Goal: Book appointment/travel/reservation

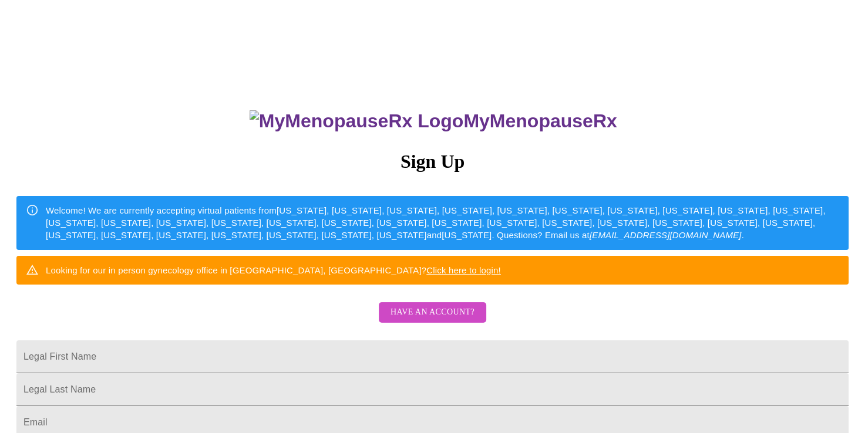
click at [451, 320] on span "Have an account?" at bounding box center [432, 312] width 84 height 15
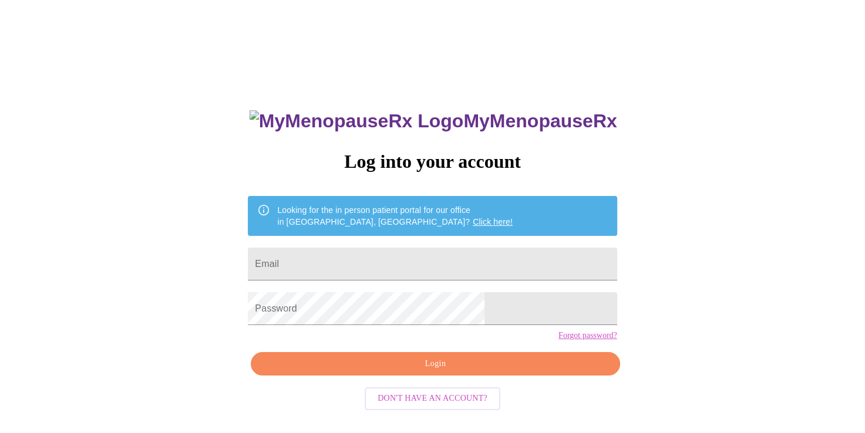
click at [438, 406] on span "Don't have an account?" at bounding box center [432, 398] width 110 height 15
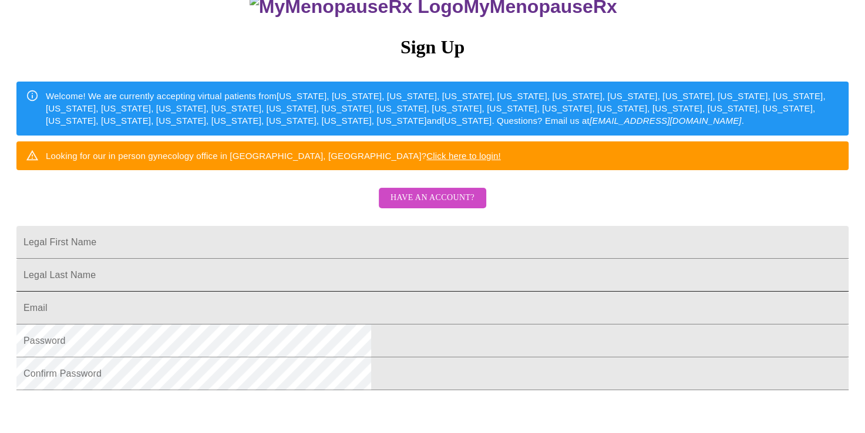
scroll to position [117, 0]
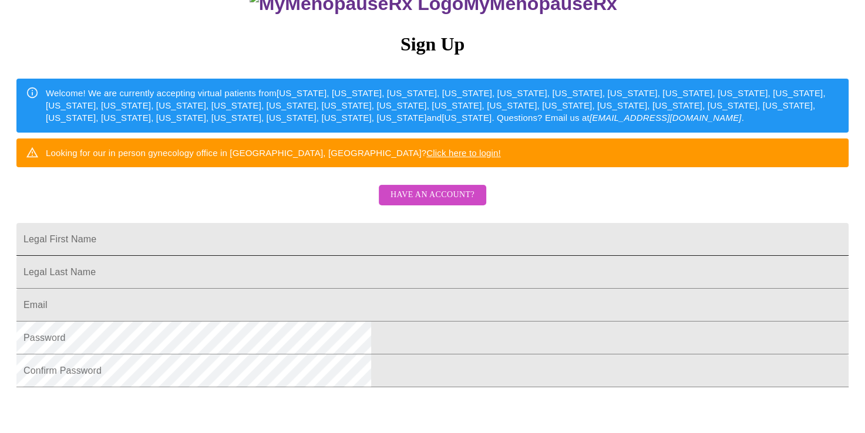
click at [333, 256] on input "Legal First Name" at bounding box center [432, 239] width 832 height 33
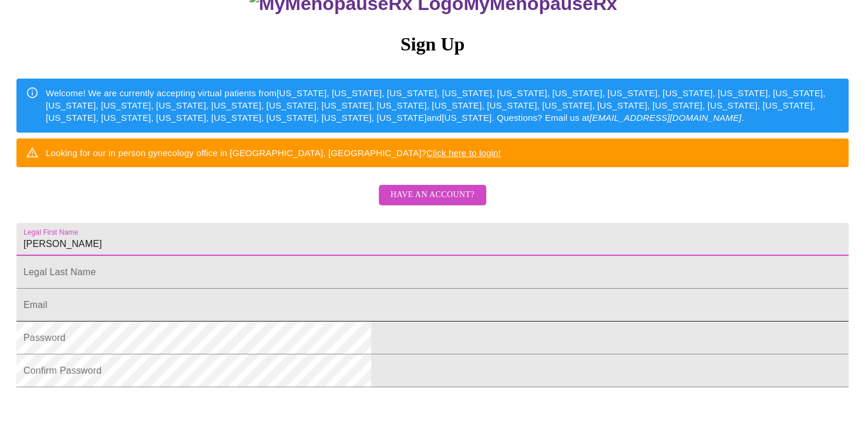
type input "Nicole"
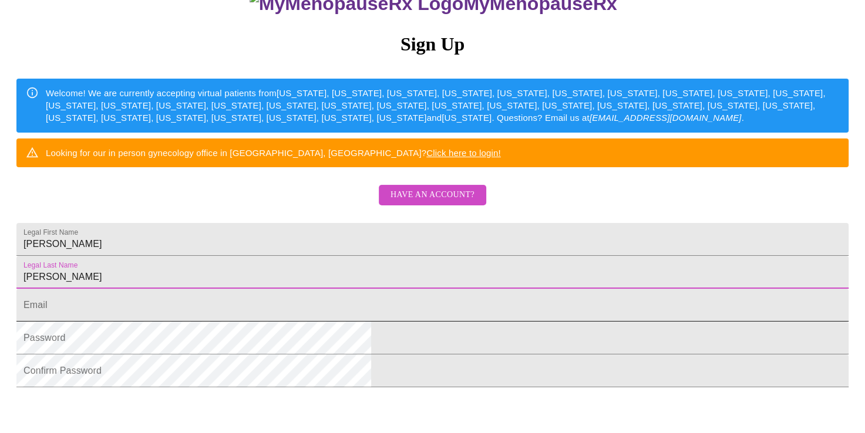
type input "Carse"
type input "[EMAIL_ADDRESS][DOMAIN_NAME]"
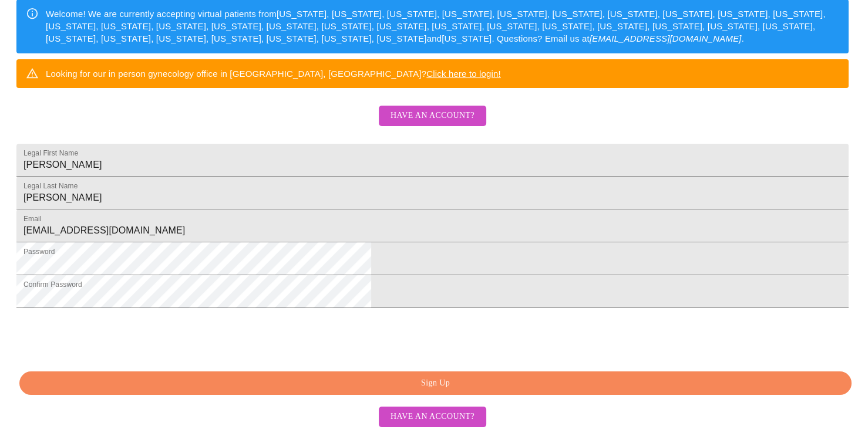
scroll to position [286, 0]
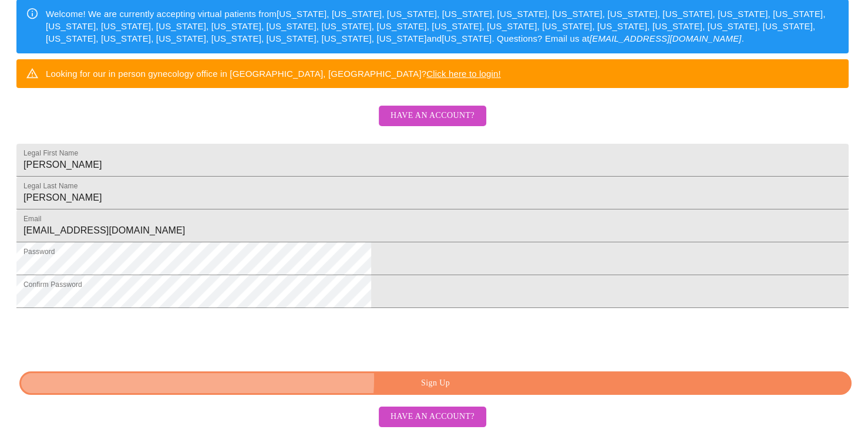
click at [435, 380] on span "Sign Up" at bounding box center [435, 383] width 805 height 15
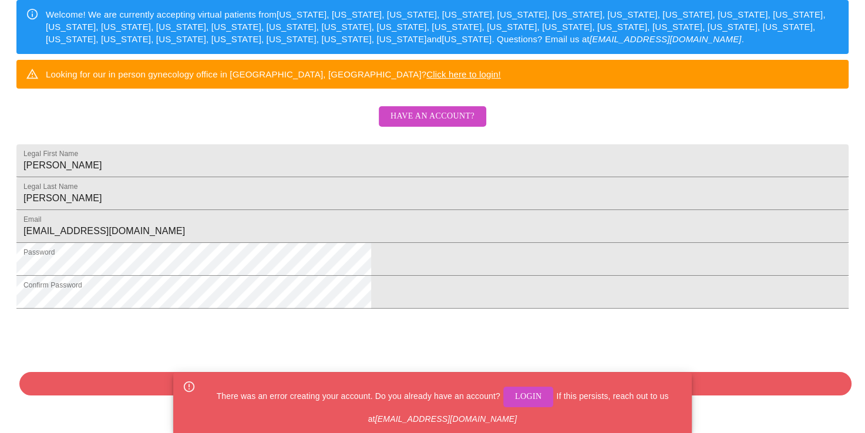
click at [517, 397] on span "Login" at bounding box center [528, 397] width 27 height 15
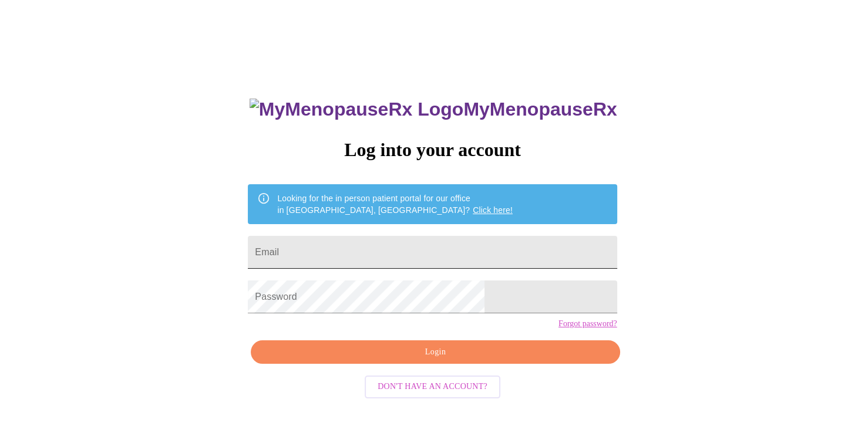
click at [404, 238] on input "Email" at bounding box center [432, 252] width 369 height 33
click at [763, 225] on div "MyMenopauseRx Log into your account Looking for the in person patient portal fo…" at bounding box center [432, 253] width 855 height 520
click at [377, 251] on input "Email" at bounding box center [432, 252] width 369 height 33
type input "[EMAIL_ADDRESS][DOMAIN_NAME]"
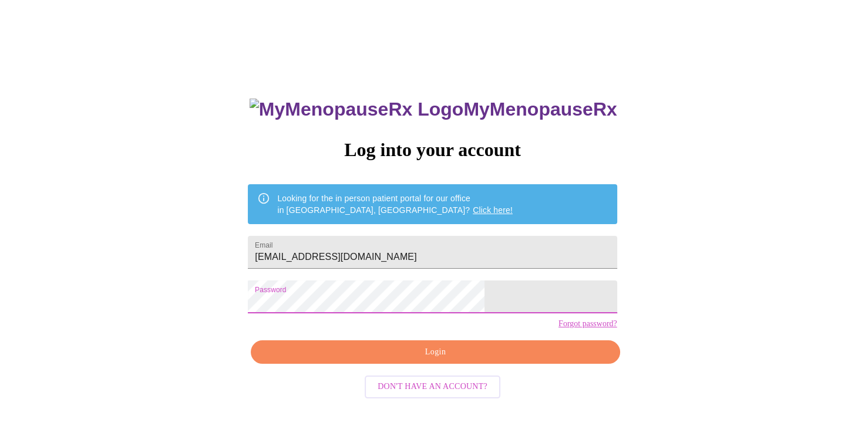
click at [470, 360] on span "Login" at bounding box center [435, 352] width 342 height 15
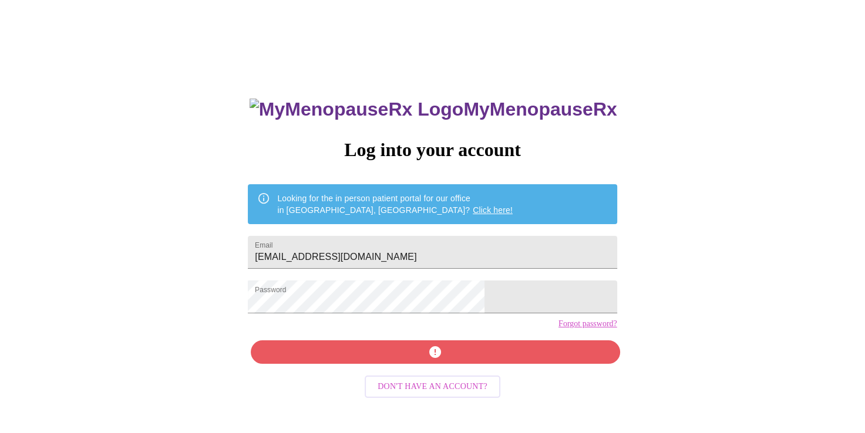
click at [558, 329] on link "Forgot password?" at bounding box center [587, 323] width 59 height 9
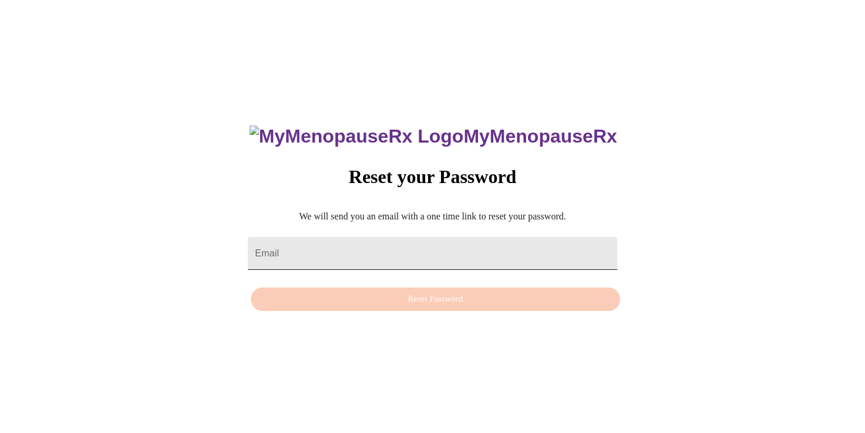
click at [374, 248] on input "Email" at bounding box center [432, 253] width 369 height 33
type input "[EMAIL_ADDRESS][DOMAIN_NAME]"
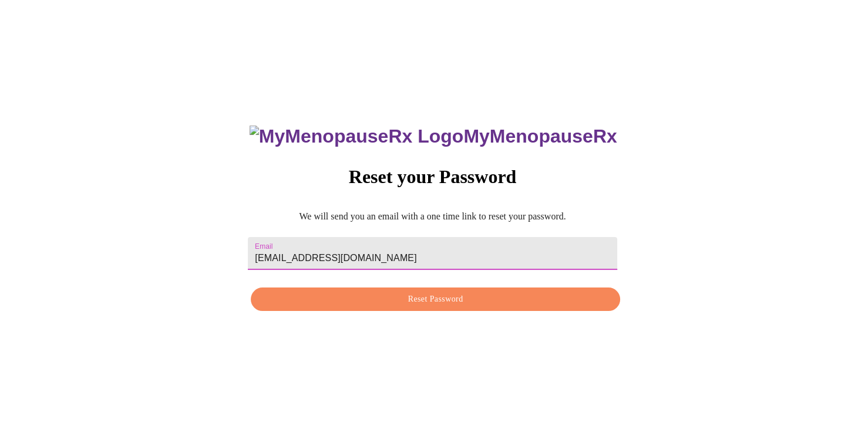
click at [430, 299] on span "Reset Password" at bounding box center [435, 299] width 342 height 15
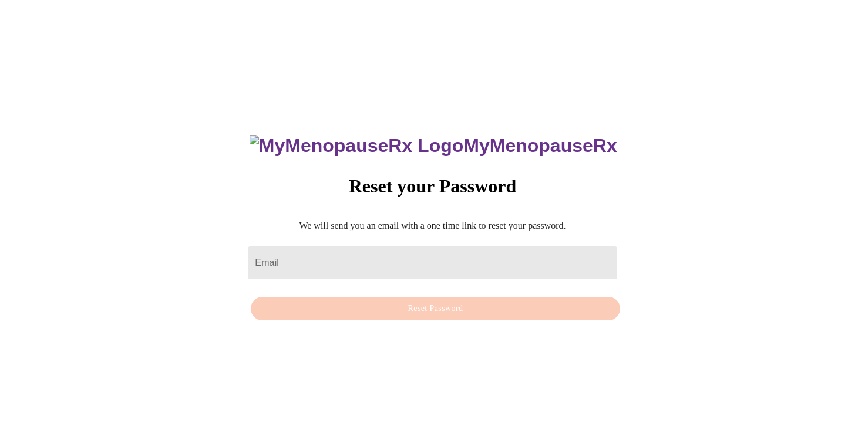
scroll to position [12, 0]
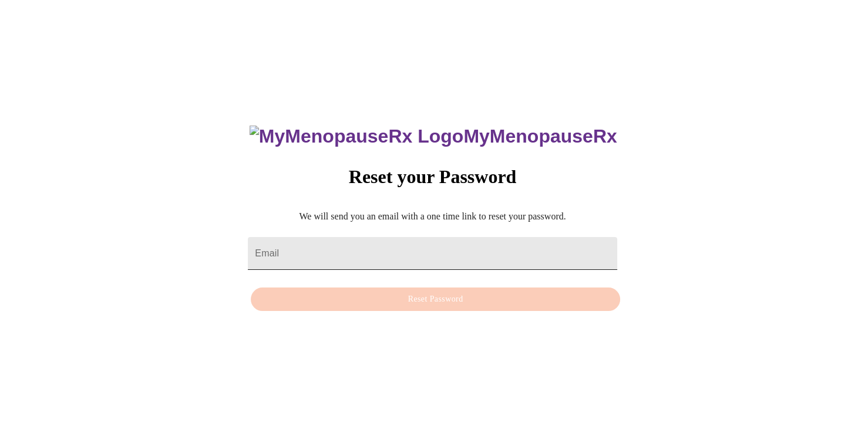
click at [350, 248] on input "Email" at bounding box center [432, 253] width 369 height 33
type input "[EMAIL_ADDRESS][DOMAIN_NAME]"
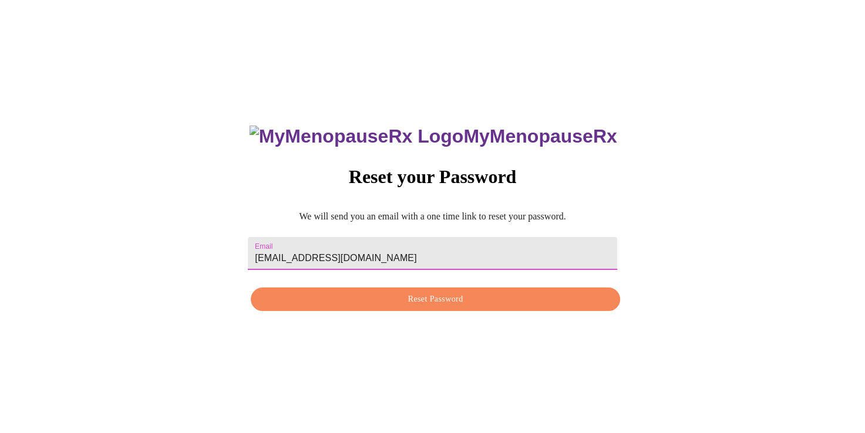
click at [387, 304] on span "Reset Password" at bounding box center [435, 299] width 342 height 15
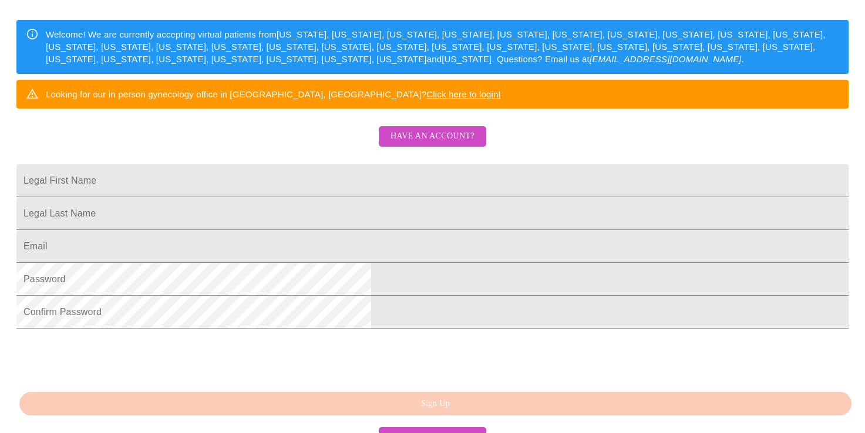
scroll to position [286, 0]
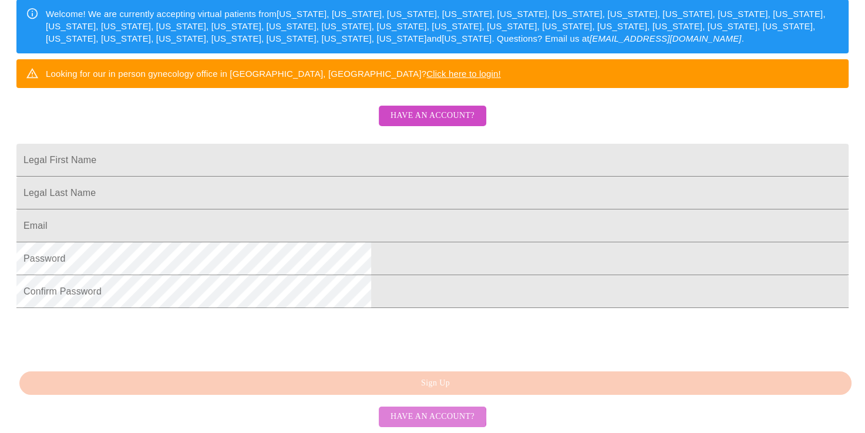
click at [421, 417] on span "Have an account?" at bounding box center [432, 417] width 84 height 15
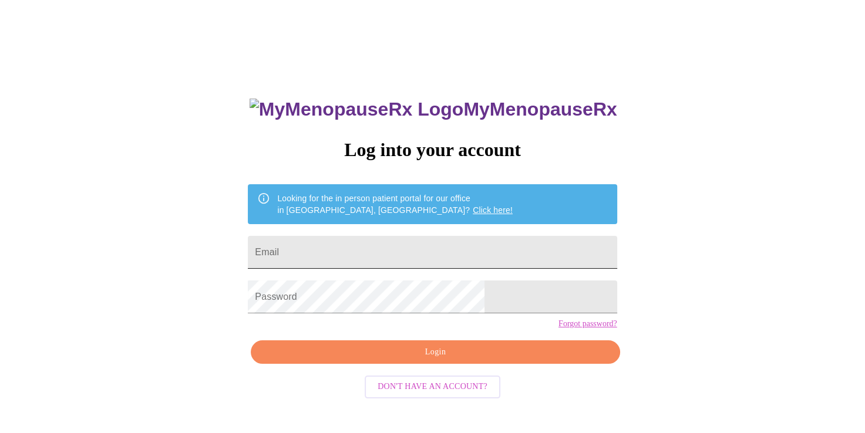
click at [394, 244] on input "Email" at bounding box center [432, 252] width 369 height 33
type input "[EMAIL_ADDRESS][DOMAIN_NAME]"
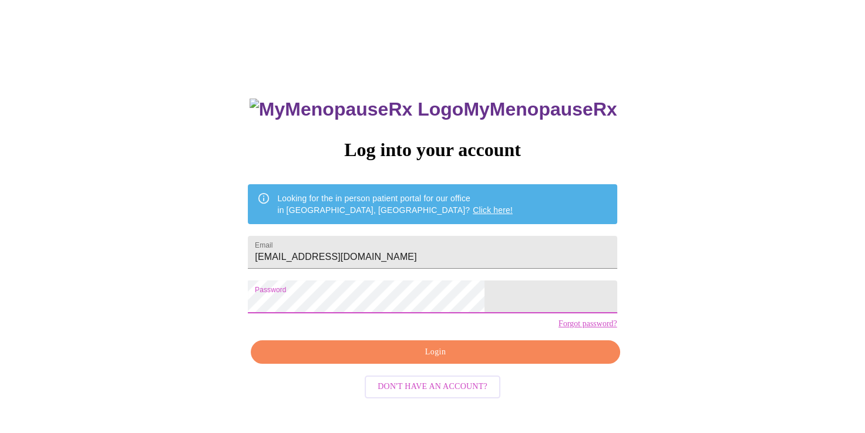
click at [413, 360] on span "Login" at bounding box center [435, 352] width 342 height 15
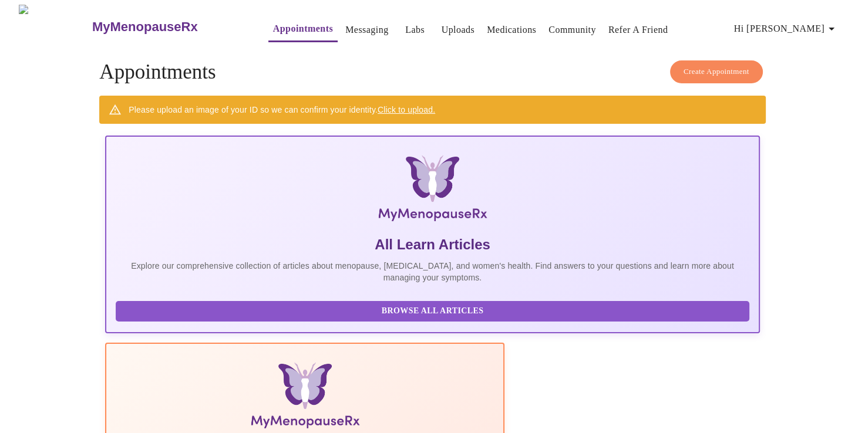
click at [710, 60] on button "Create Appointment" at bounding box center [716, 71] width 93 height 23
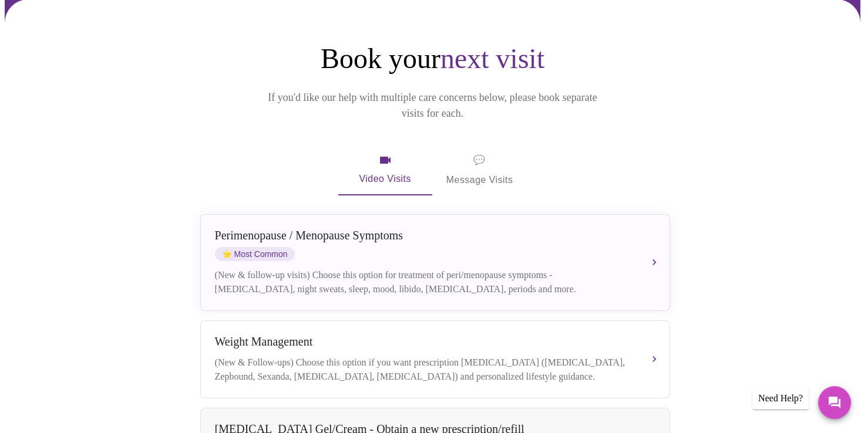
scroll to position [117, 0]
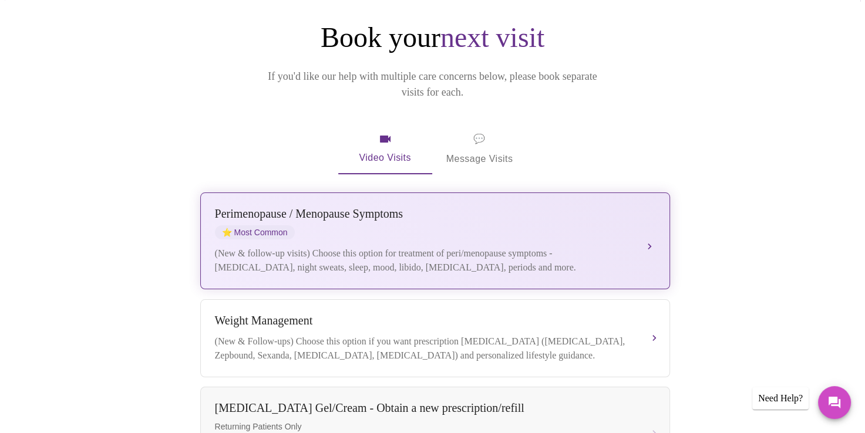
click at [599, 220] on div "[MEDICAL_DATA] / Menopause Symptoms ⭐ Most Common" at bounding box center [423, 223] width 417 height 32
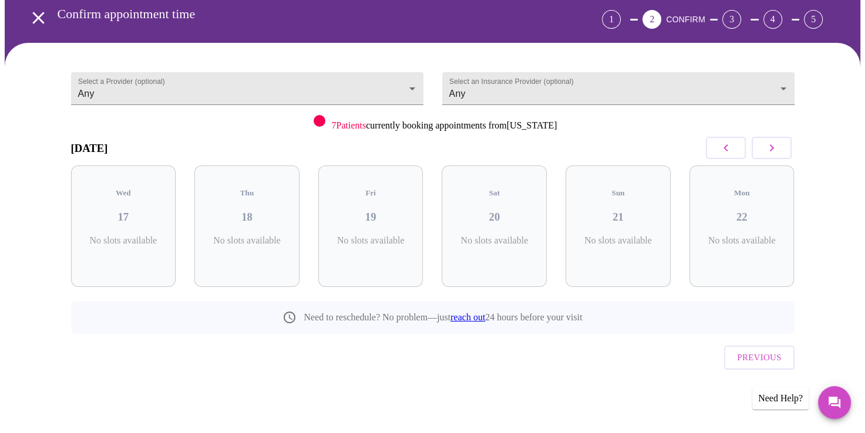
scroll to position [27, 0]
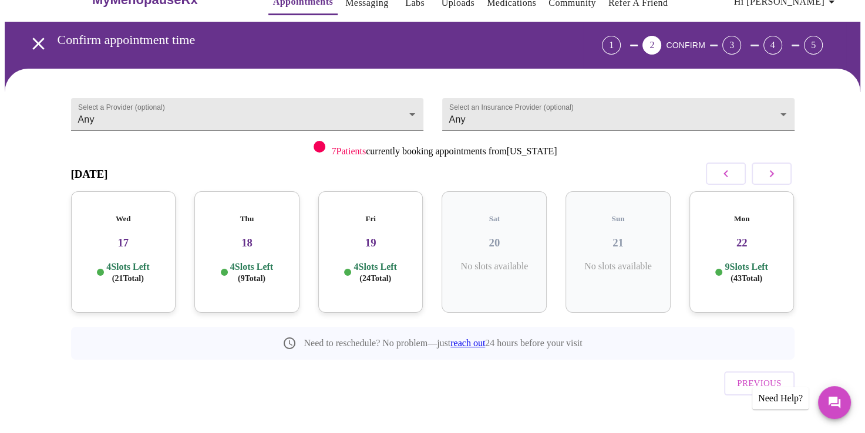
click at [124, 261] on p "4 Slots Left ( 21 Total)" at bounding box center [127, 272] width 43 height 23
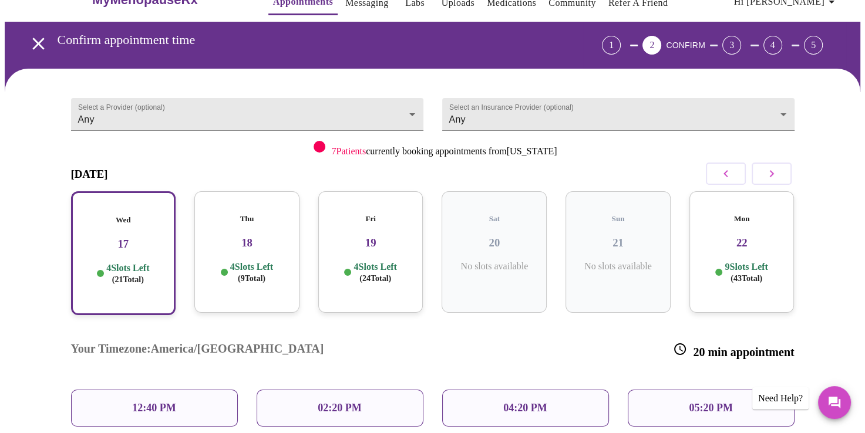
click at [509, 402] on p "04:20 PM" at bounding box center [524, 408] width 43 height 12
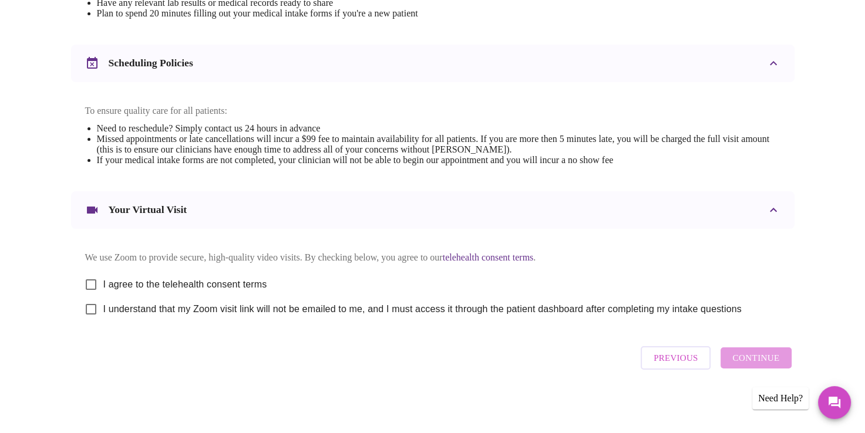
scroll to position [411, 0]
click at [90, 285] on input "I agree to the telehealth consent terms" at bounding box center [91, 284] width 25 height 25
checkbox input "true"
click at [93, 317] on input "I understand that my Zoom visit link will not be emailed to me, and I must acce…" at bounding box center [91, 309] width 25 height 25
checkbox input "true"
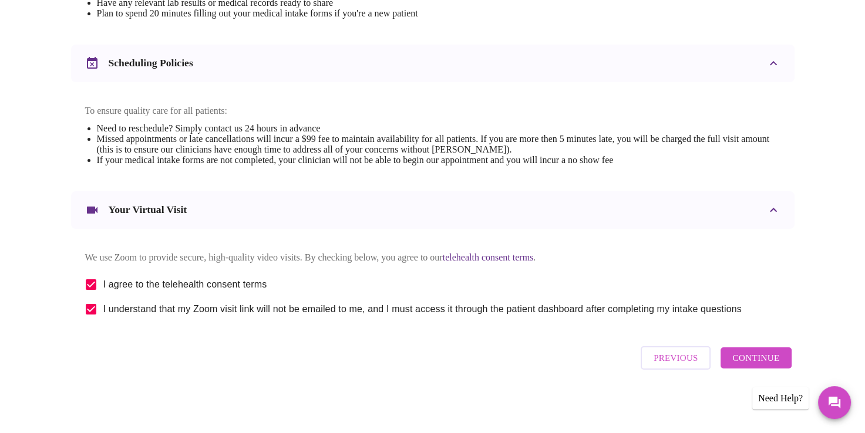
drag, startPoint x: 751, startPoint y: 365, endPoint x: 663, endPoint y: 398, distance: 94.0
click at [751, 365] on span "Continue" at bounding box center [755, 357] width 47 height 15
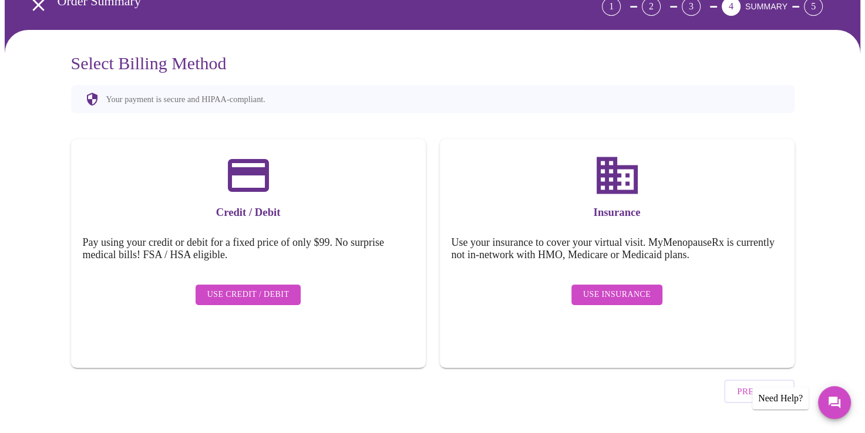
drag, startPoint x: 246, startPoint y: 283, endPoint x: 566, endPoint y: 346, distance: 326.1
click at [564, 346] on div "Credit / Debit Pay using your credit or debit for a fixed price of only $99. No…" at bounding box center [432, 253] width 737 height 243
click at [607, 288] on span "Use Insurance" at bounding box center [616, 295] width 67 height 15
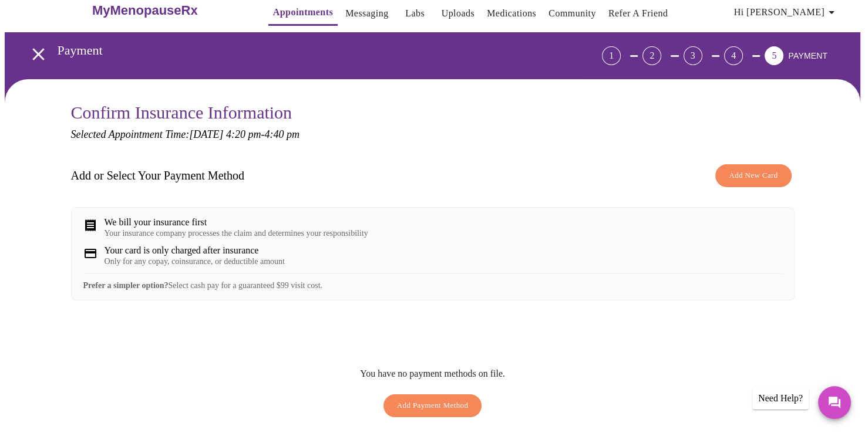
scroll to position [0, 0]
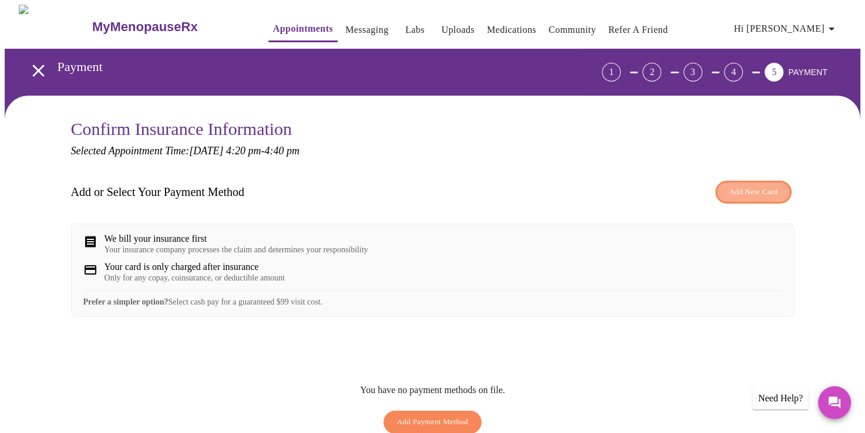
click at [761, 187] on span "Add New Card" at bounding box center [752, 191] width 49 height 13
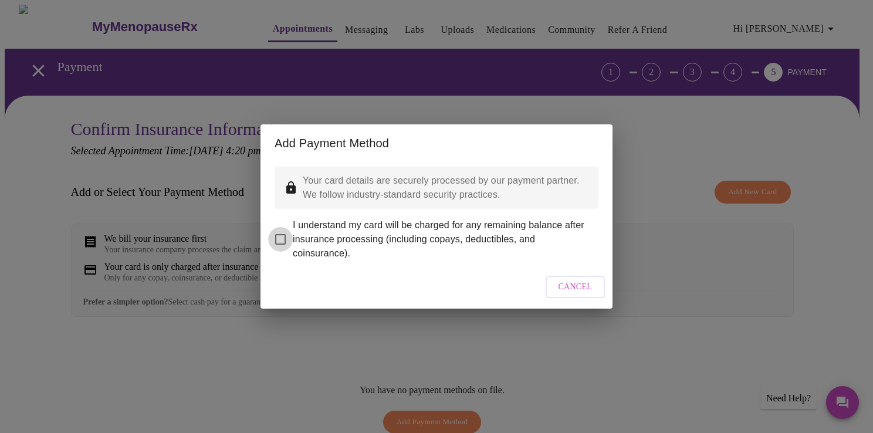
click at [280, 232] on input "I understand my card will be charged for any remaining balance after insurance …" at bounding box center [280, 239] width 25 height 25
checkbox input "true"
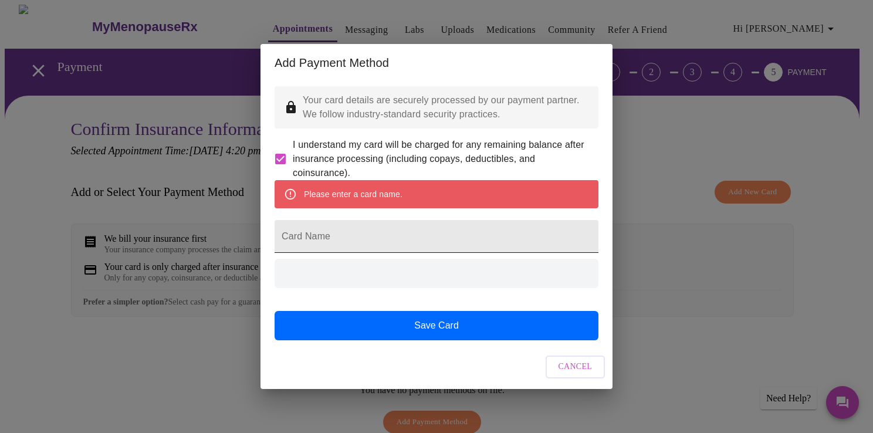
click at [340, 240] on input "Card Name" at bounding box center [437, 236] width 324 height 33
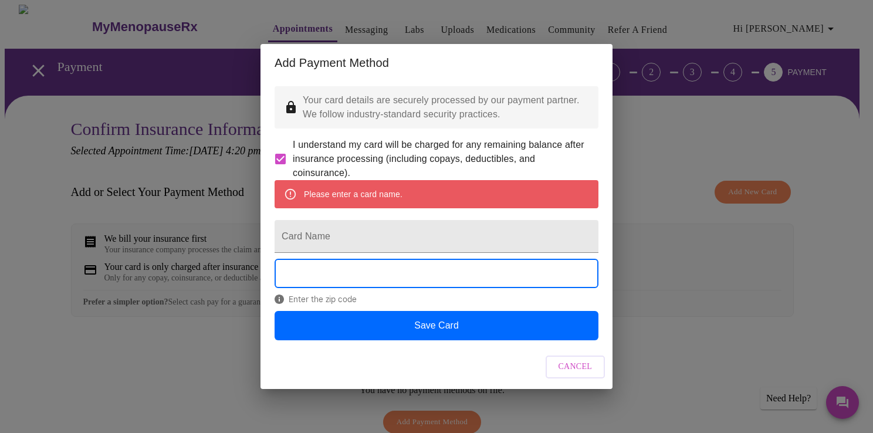
click at [750, 263] on div "Add Payment Method Your card details are securely processed by our payment part…" at bounding box center [436, 216] width 873 height 433
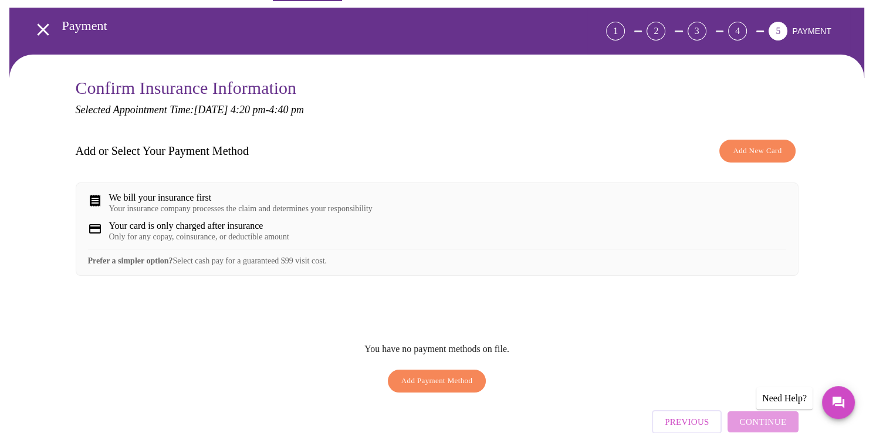
scroll to position [59, 0]
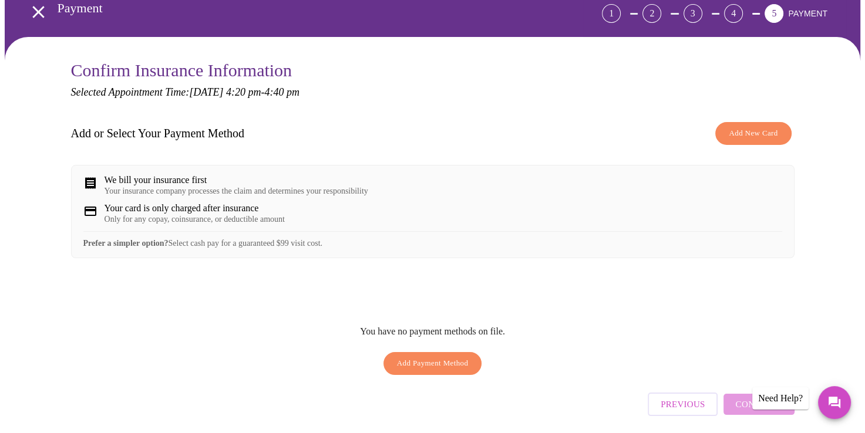
click at [771, 134] on span "Add New Card" at bounding box center [752, 133] width 49 height 13
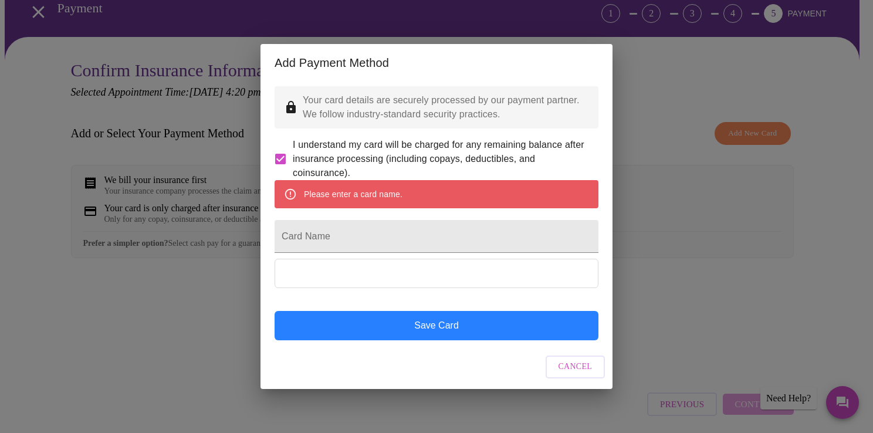
click at [376, 335] on button "Save Card" at bounding box center [437, 325] width 324 height 29
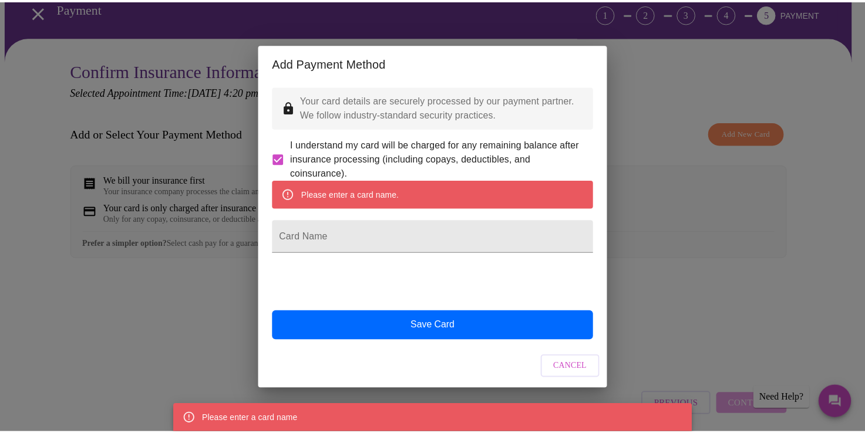
scroll to position [0, 0]
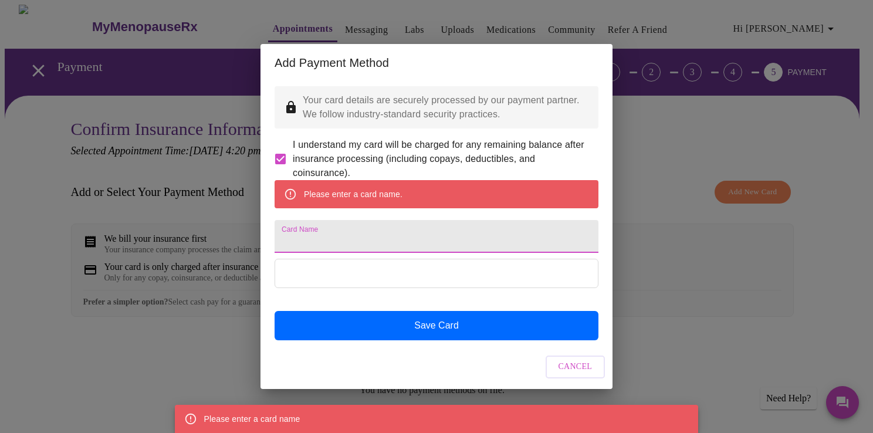
click at [313, 239] on input "Card Name" at bounding box center [437, 236] width 324 height 33
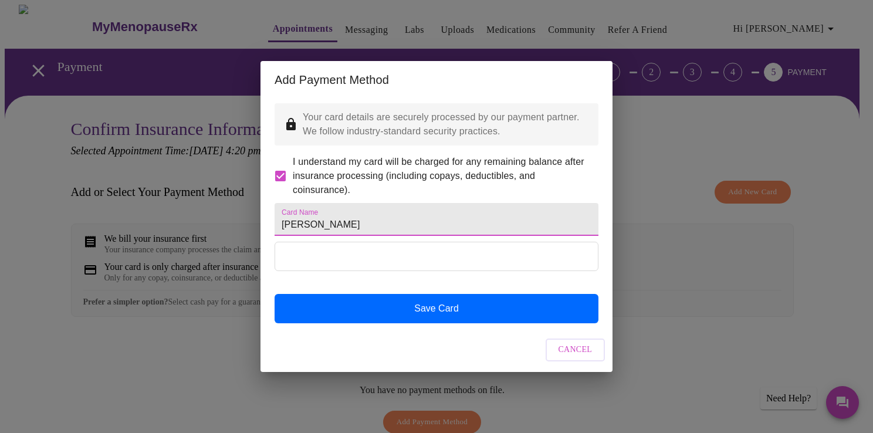
type input "[PERSON_NAME]"
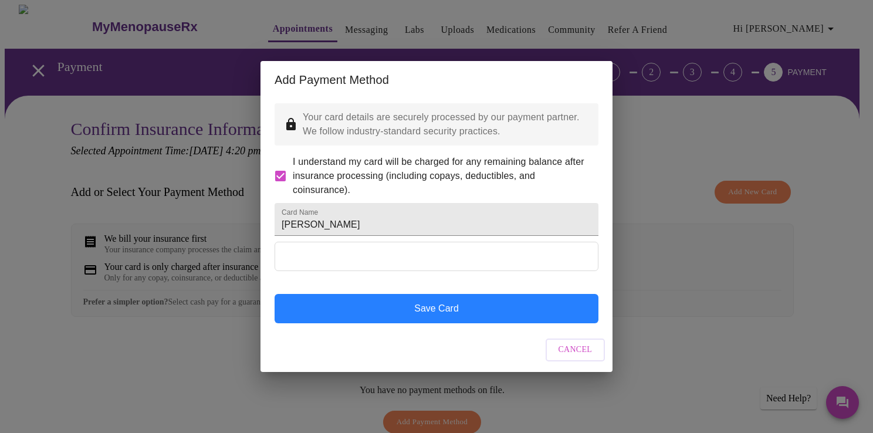
click at [380, 320] on button "Save Card" at bounding box center [437, 308] width 324 height 29
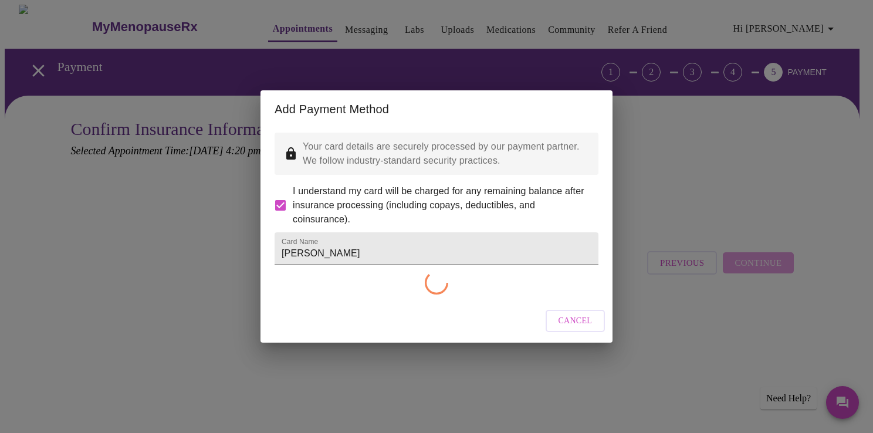
checkbox input "false"
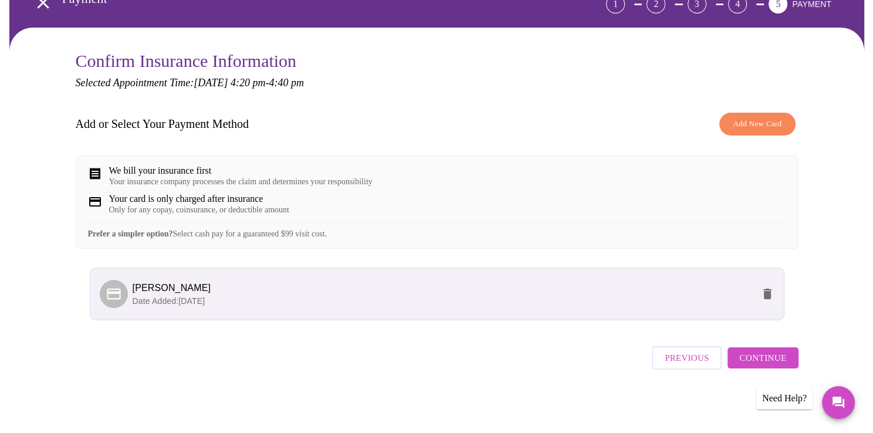
scroll to position [76, 0]
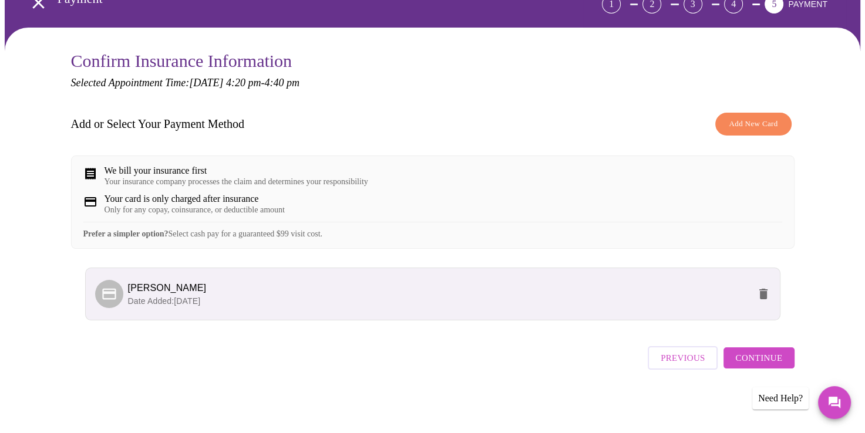
click at [761, 359] on span "Continue" at bounding box center [758, 357] width 47 height 15
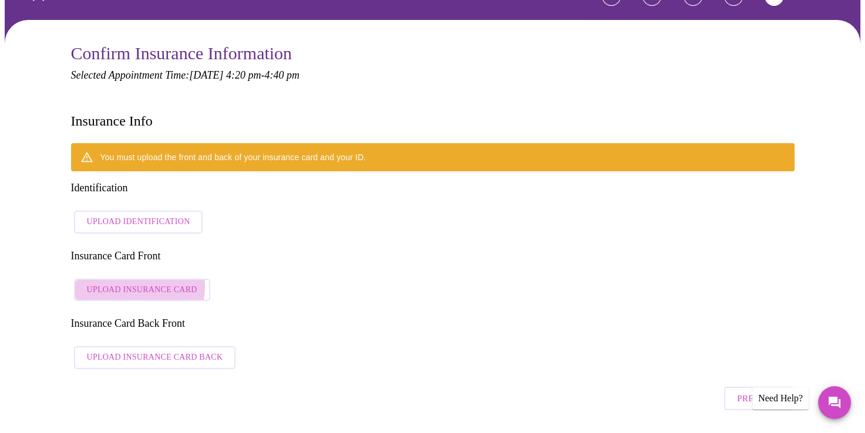
click at [134, 283] on span "Upload Insurance Card" at bounding box center [142, 290] width 110 height 15
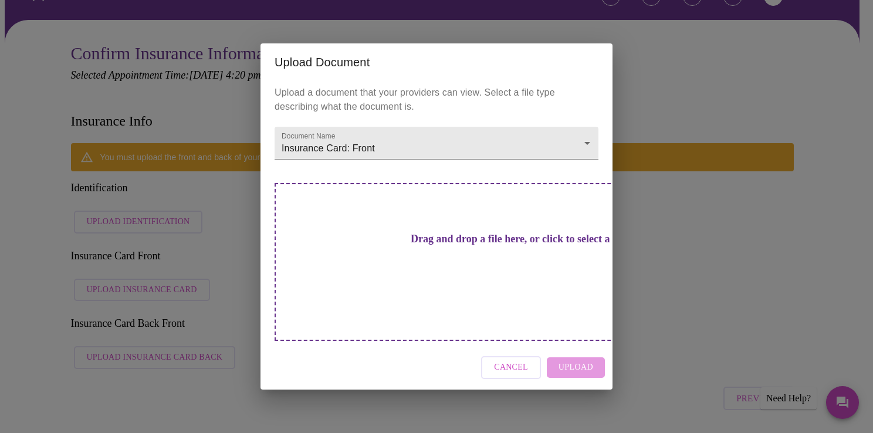
click at [434, 238] on div "Drag and drop a file here, or click to select a file" at bounding box center [519, 262] width 488 height 158
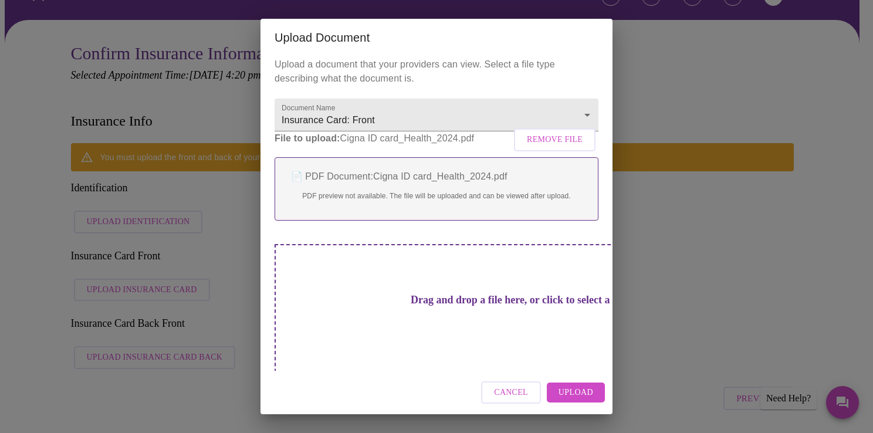
scroll to position [9, 0]
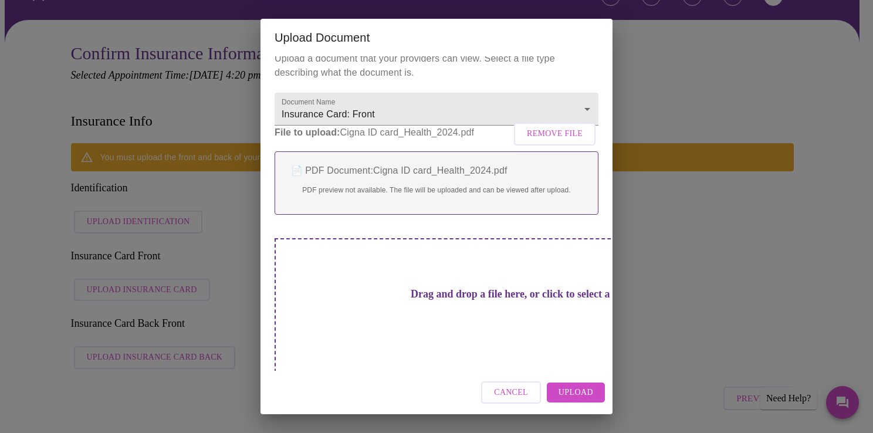
click at [432, 301] on h3 "Drag and drop a file here, or click to select a file" at bounding box center [519, 294] width 324 height 12
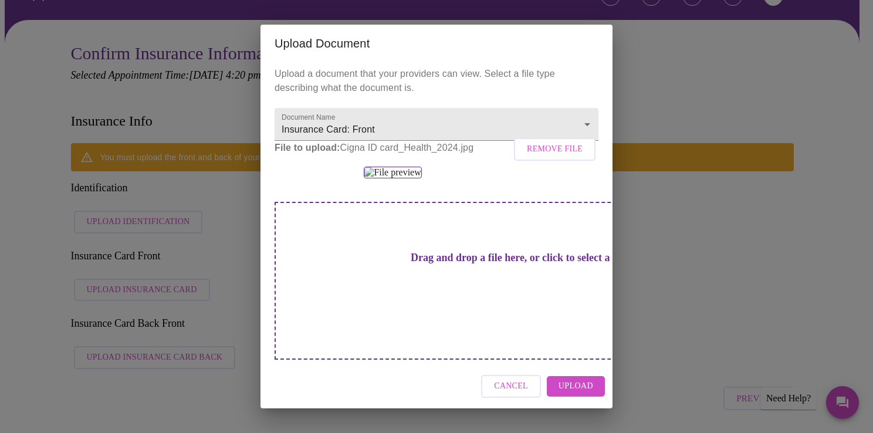
scroll to position [0, 0]
click at [586, 394] on span "Upload" at bounding box center [576, 386] width 35 height 15
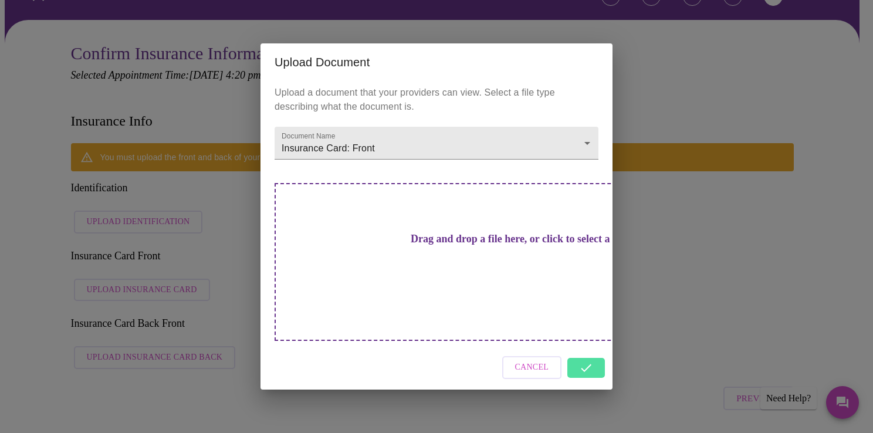
click at [592, 349] on div "Cancel" at bounding box center [437, 368] width 352 height 44
click at [377, 245] on h3 "Drag and drop a file here, or click to select a file" at bounding box center [519, 239] width 324 height 12
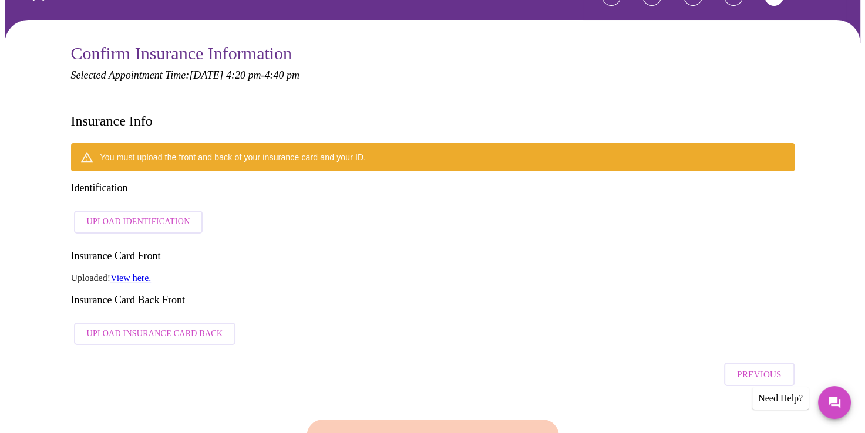
click at [125, 215] on span "Upload Identification" at bounding box center [138, 222] width 103 height 15
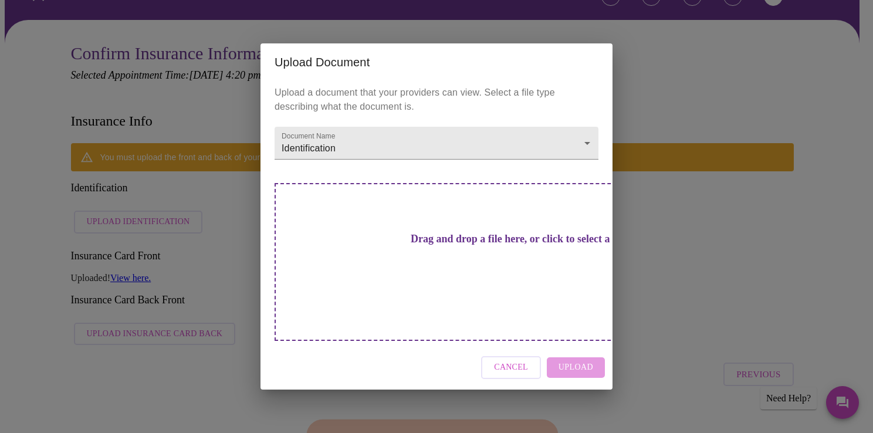
click at [413, 245] on h3 "Drag and drop a file here, or click to select a file" at bounding box center [519, 239] width 324 height 12
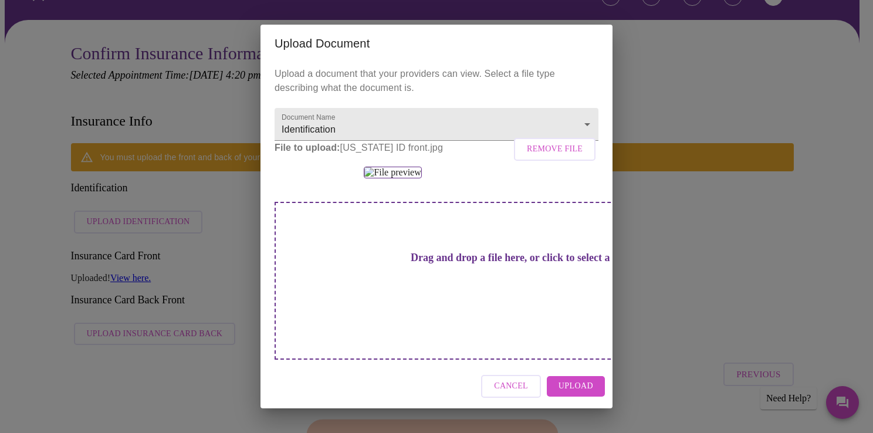
click at [585, 393] on span "Upload" at bounding box center [576, 386] width 35 height 15
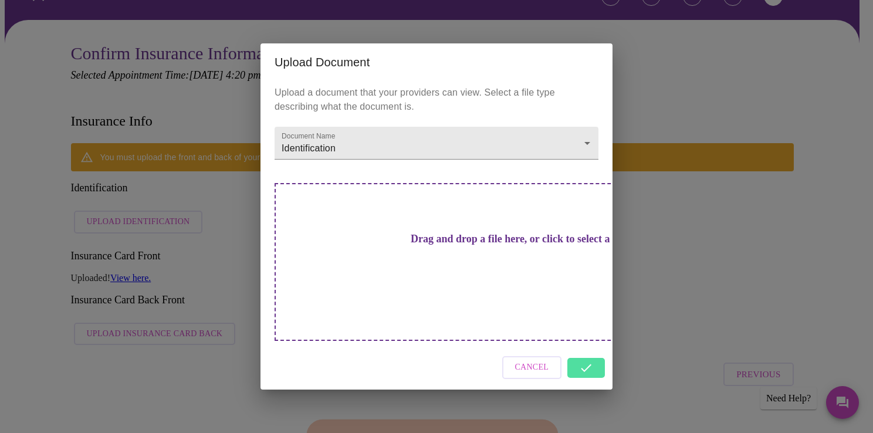
click at [479, 245] on h3 "Drag and drop a file here, or click to select a file" at bounding box center [519, 239] width 324 height 12
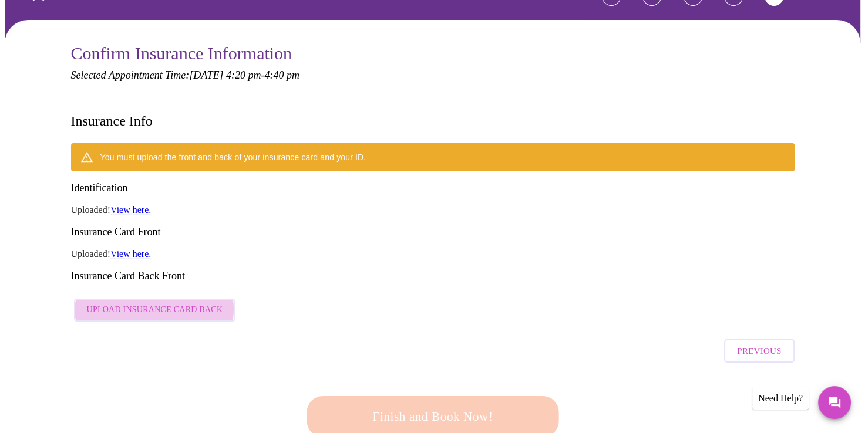
click at [153, 303] on span "Upload Insurance Card Back" at bounding box center [155, 310] width 136 height 15
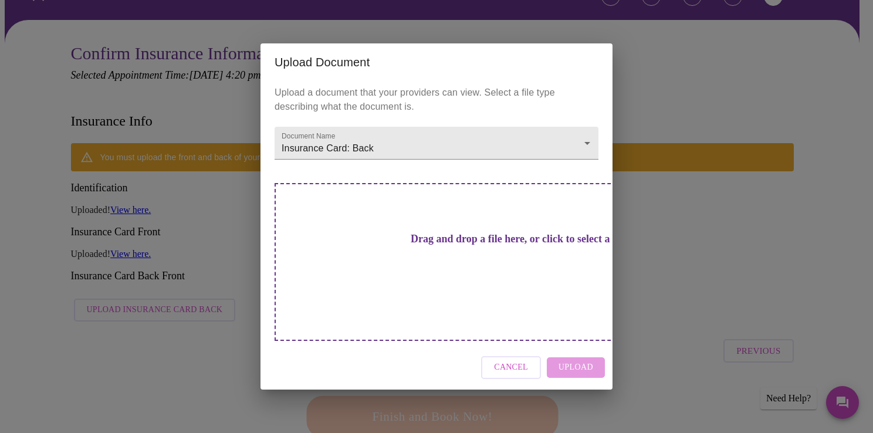
click at [347, 268] on div "Drag and drop a file here, or click to select a file" at bounding box center [519, 262] width 488 height 158
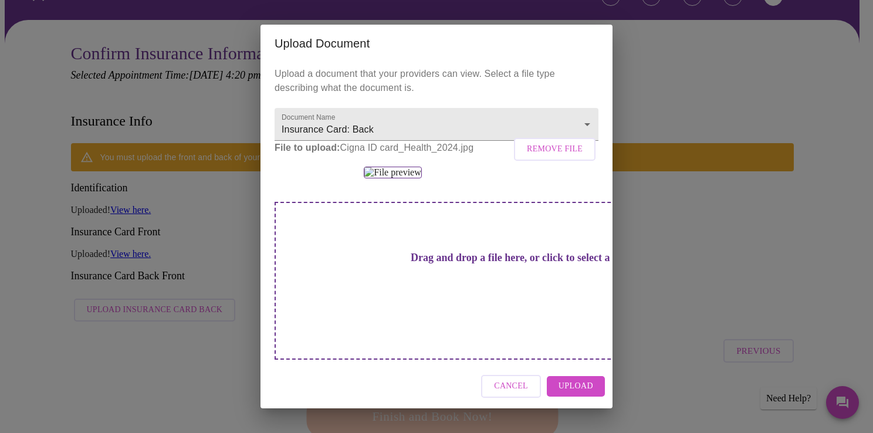
click at [584, 394] on span "Upload" at bounding box center [576, 386] width 35 height 15
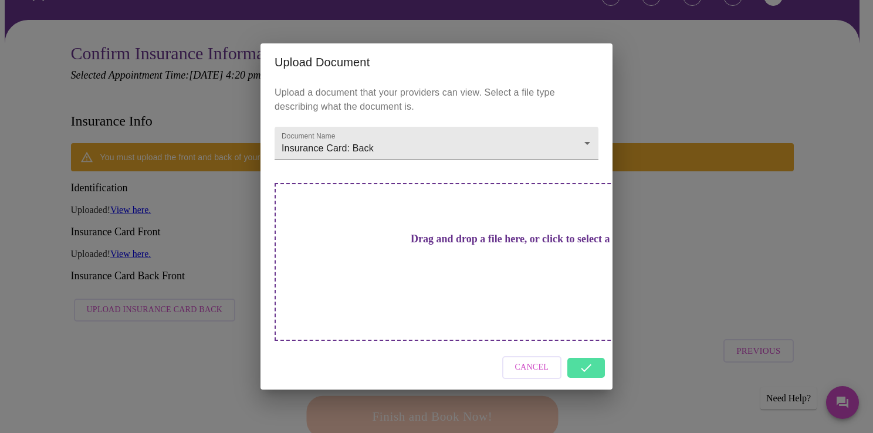
click at [536, 360] on span "Cancel" at bounding box center [532, 367] width 34 height 15
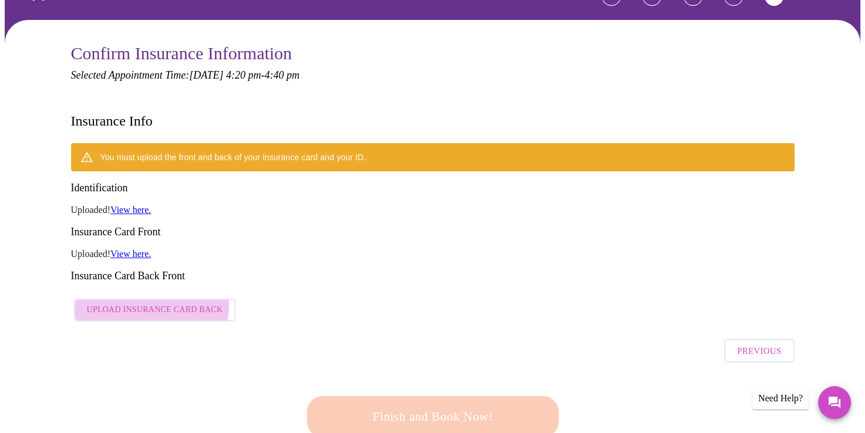
click at [136, 303] on span "Upload Insurance Card Back" at bounding box center [155, 310] width 136 height 15
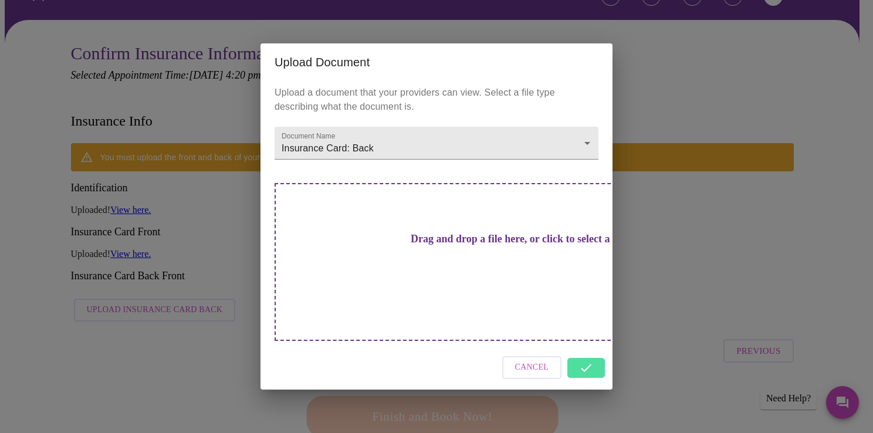
click at [431, 235] on div "Drag and drop a file here, or click to select a file" at bounding box center [519, 262] width 488 height 158
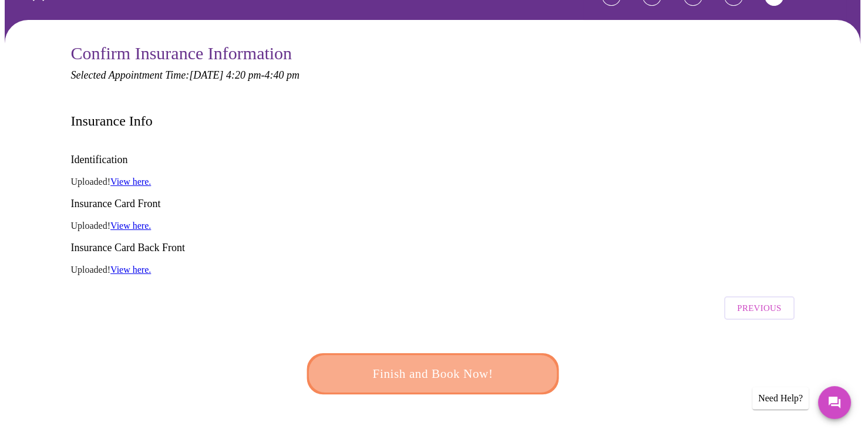
click at [455, 363] on span "Finish and Book Now!" at bounding box center [432, 374] width 225 height 22
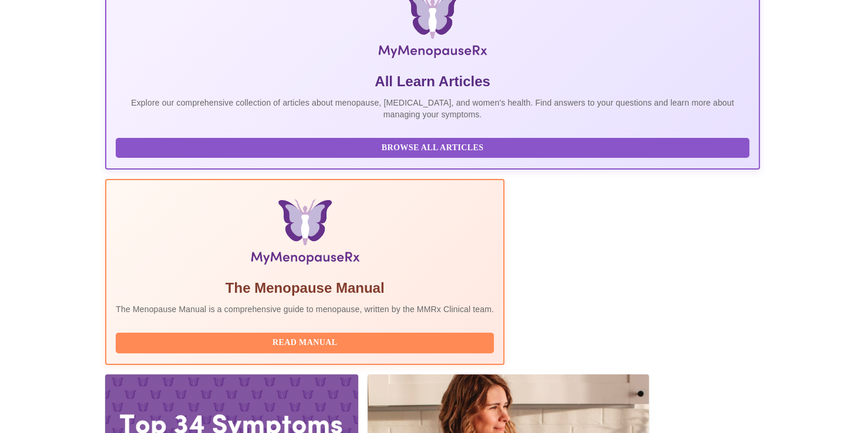
scroll to position [207, 0]
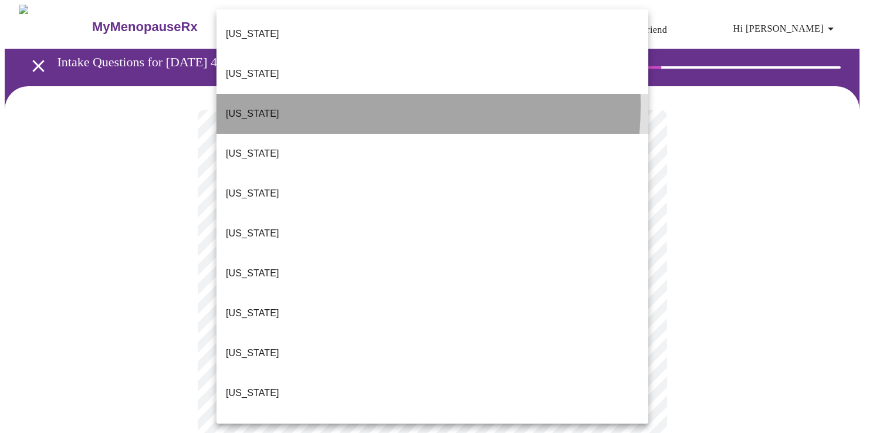
click at [320, 94] on li "[US_STATE]" at bounding box center [433, 114] width 432 height 40
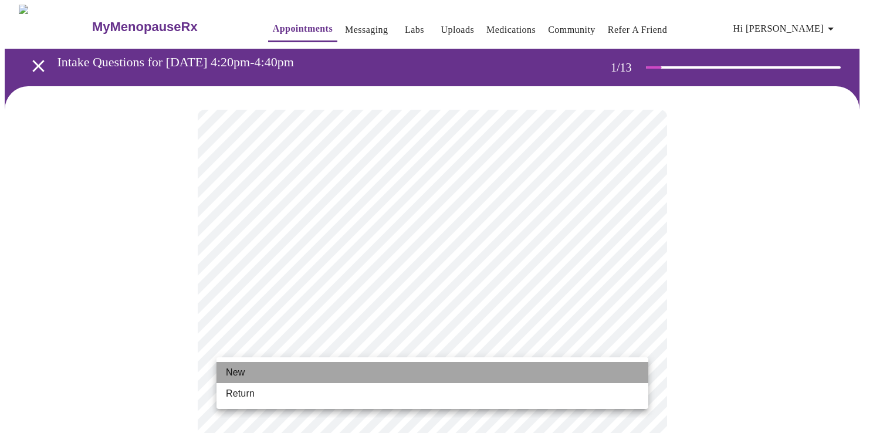
click at [293, 377] on li "New" at bounding box center [433, 372] width 432 height 21
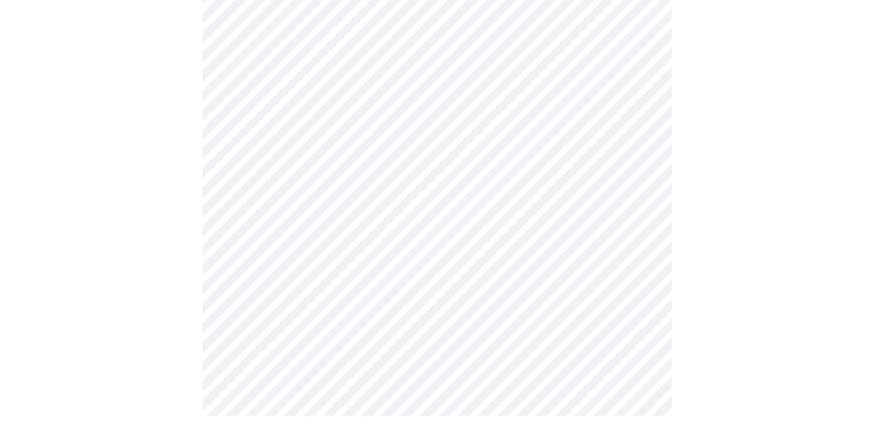
scroll to position [621, 0]
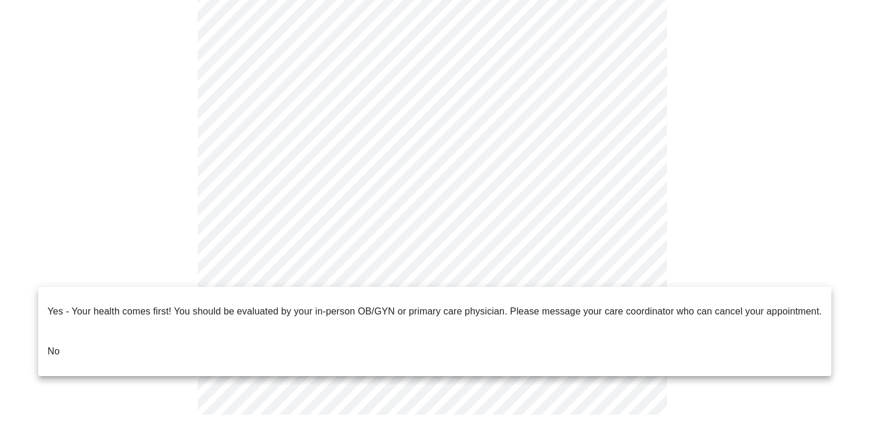
click at [75, 332] on li "No" at bounding box center [435, 352] width 794 height 40
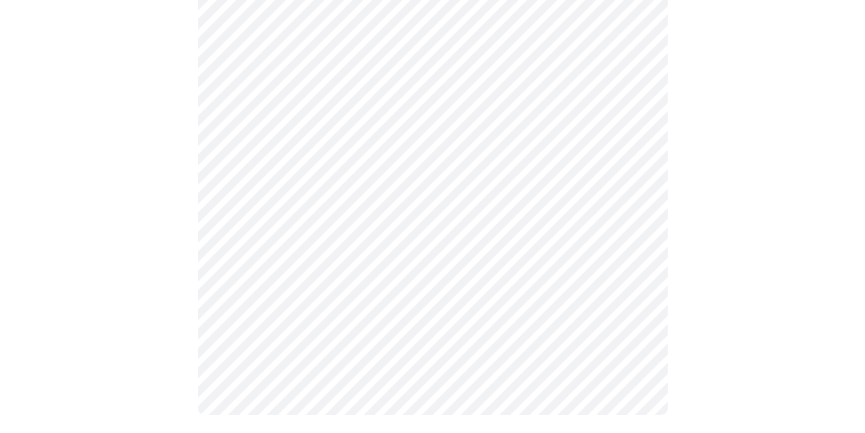
scroll to position [0, 0]
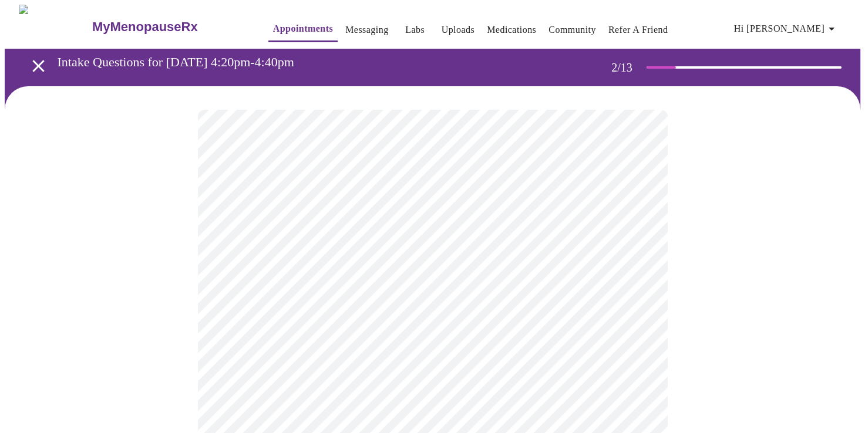
click at [470, 247] on body "MyMenopauseRx Appointments Messaging Labs Uploads Medications Community Refer a…" at bounding box center [432, 357] width 855 height 705
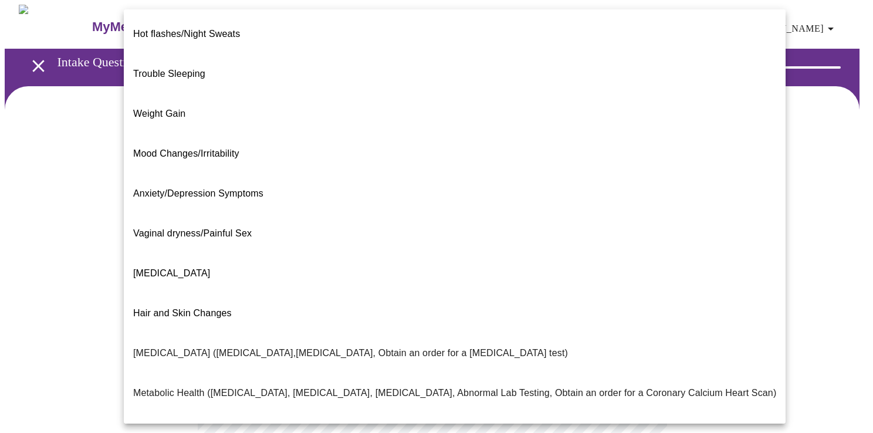
click at [201, 54] on li "Trouble Sleeping" at bounding box center [455, 74] width 662 height 40
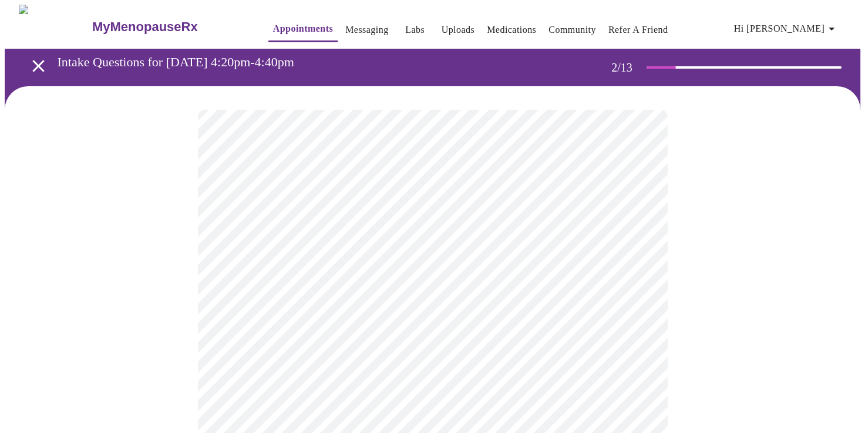
click at [379, 245] on body "MyMenopauseRx Appointments Messaging Labs Uploads Medications Community Refer a…" at bounding box center [432, 354] width 855 height 698
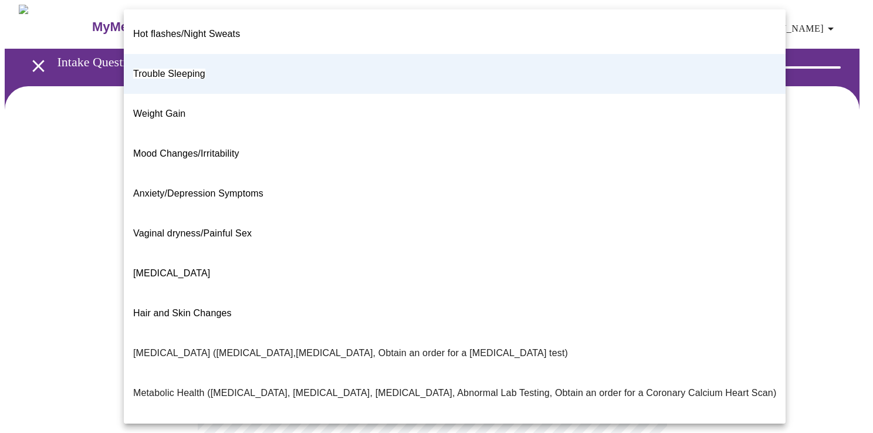
click at [187, 308] on span "Hair and Skin Changes" at bounding box center [182, 313] width 99 height 10
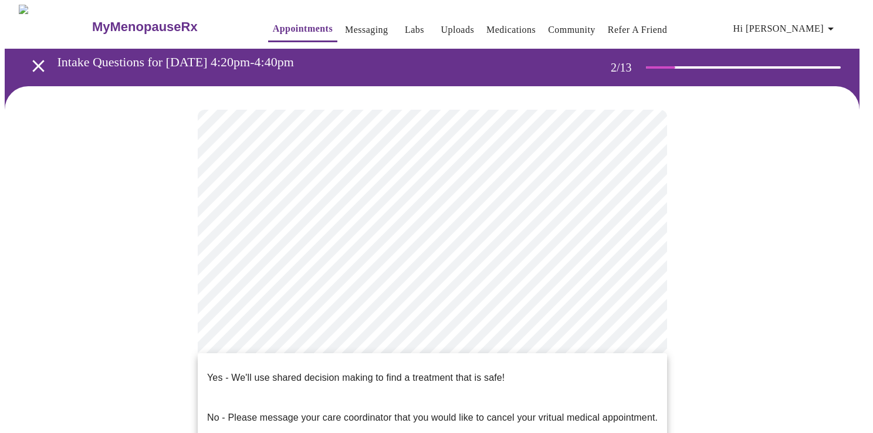
click at [350, 352] on body "MyMenopauseRx Appointments Messaging Labs Uploads Medications Community Refer a…" at bounding box center [437, 354] width 864 height 698
click at [328, 371] on p "Yes - We'll use shared decision making to find a treatment that is safe!" at bounding box center [356, 378] width 298 height 14
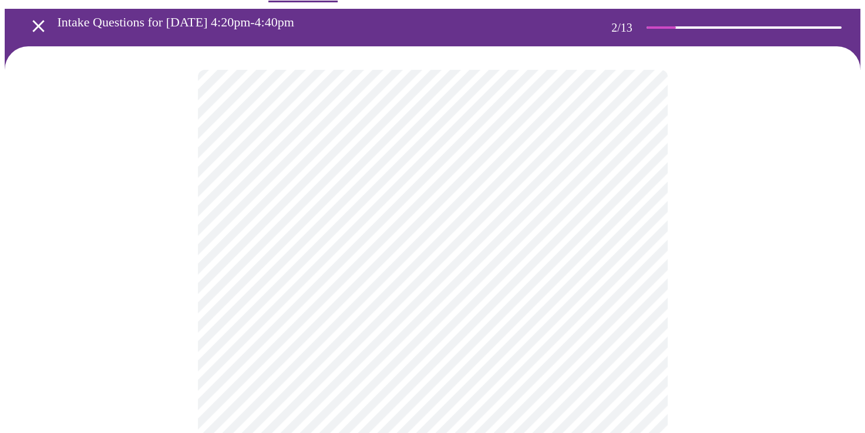
scroll to position [117, 0]
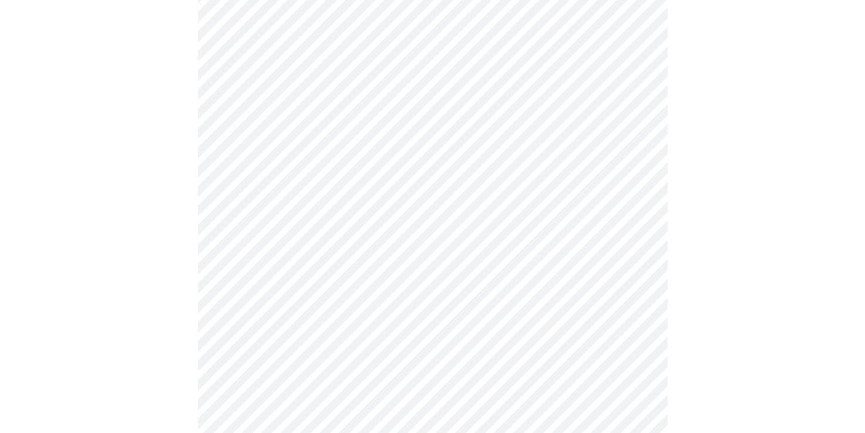
click at [697, 333] on div at bounding box center [432, 273] width 855 height 609
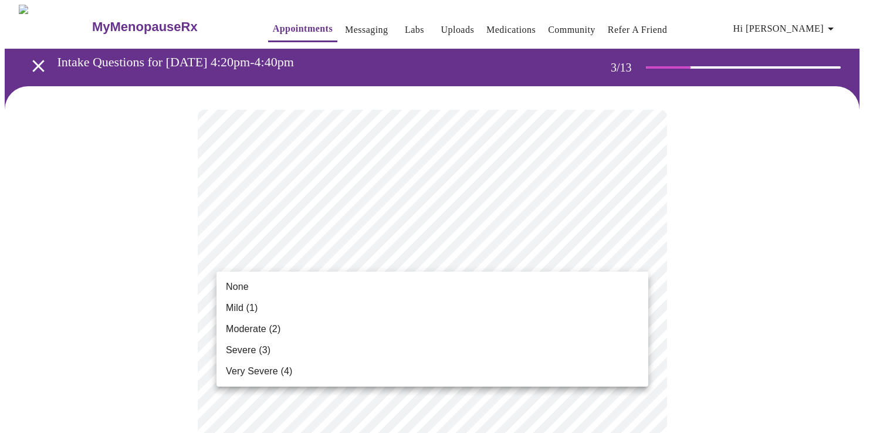
click at [247, 307] on span "Mild (1)" at bounding box center [242, 308] width 32 height 14
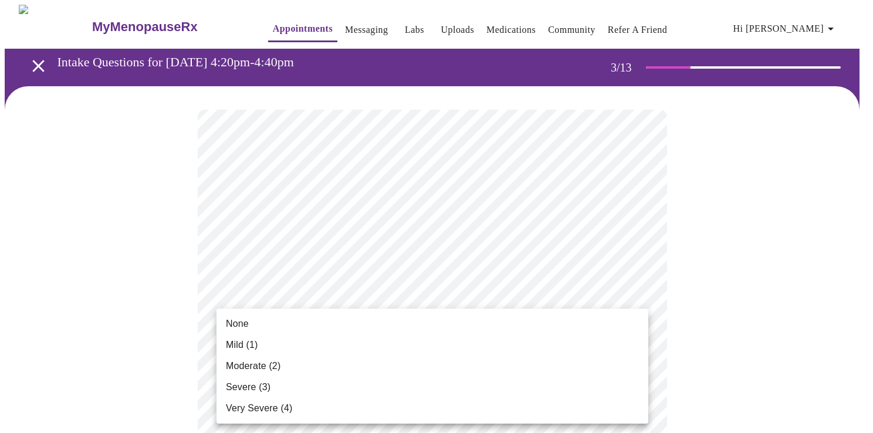
click at [256, 387] on span "Severe (3)" at bounding box center [248, 387] width 45 height 14
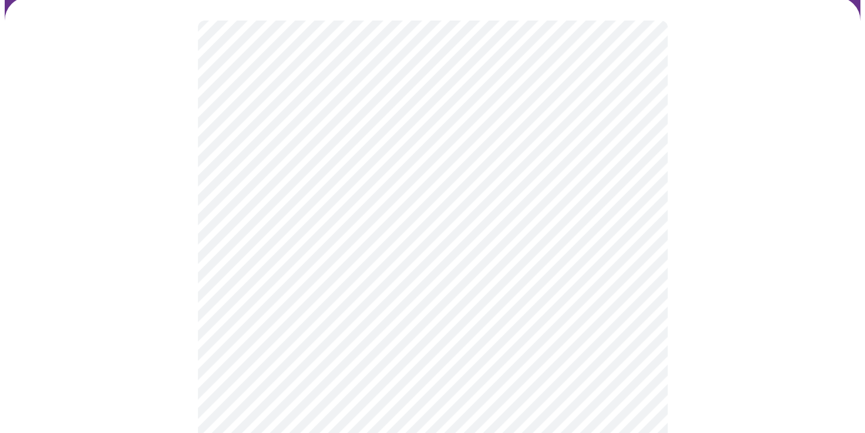
scroll to position [117, 0]
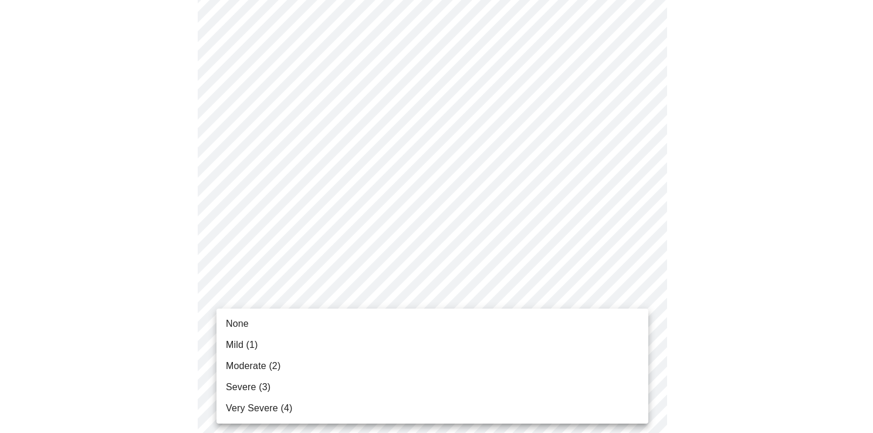
click at [249, 409] on span "Very Severe (4)" at bounding box center [259, 408] width 66 height 14
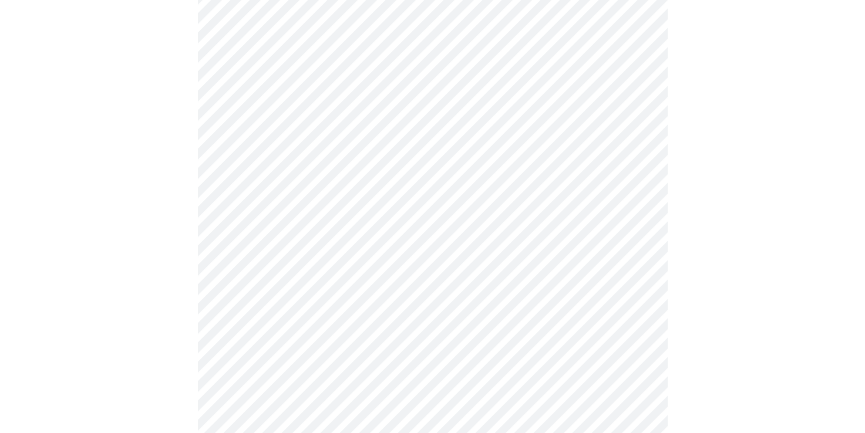
scroll to position [235, 0]
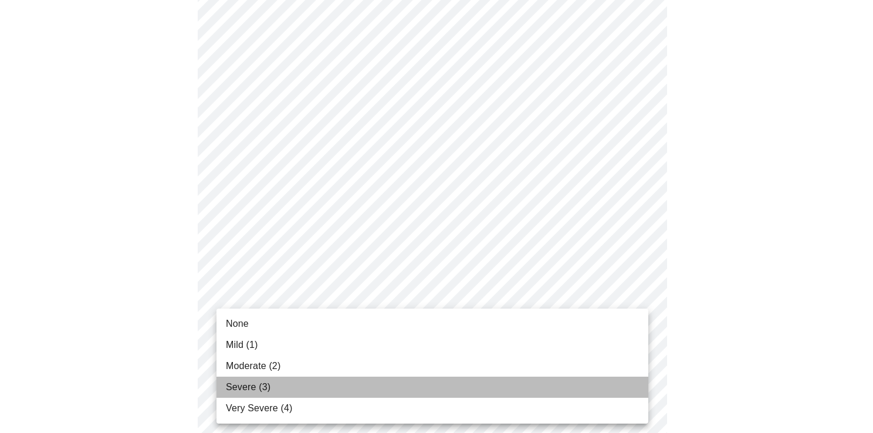
click at [244, 386] on span "Severe (3)" at bounding box center [248, 387] width 45 height 14
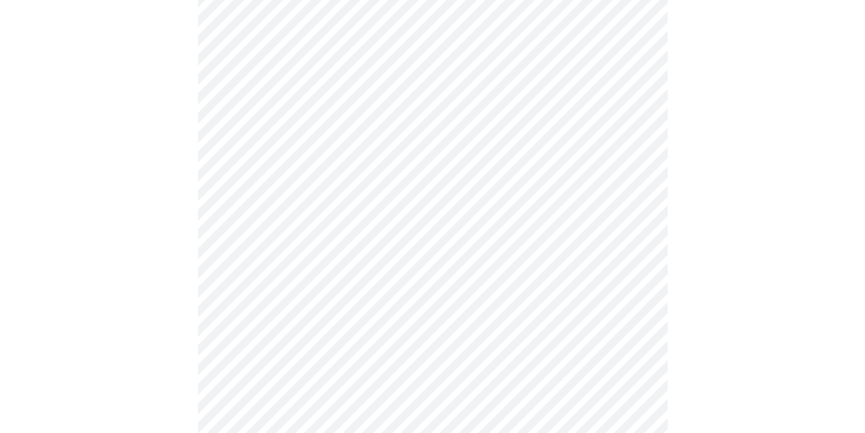
scroll to position [587, 0]
click at [453, 30] on body "MyMenopauseRx Appointments Messaging Labs Uploads Medications Community Refer a…" at bounding box center [437, 165] width 864 height 1495
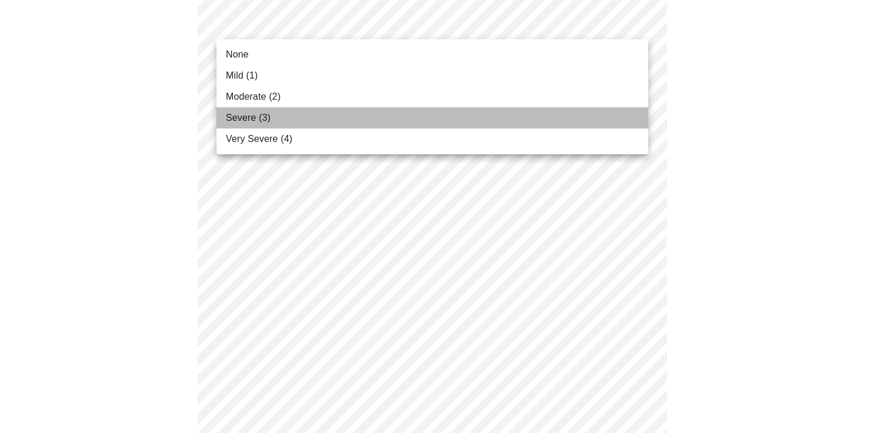
click at [262, 113] on span "Severe (3)" at bounding box center [248, 118] width 45 height 14
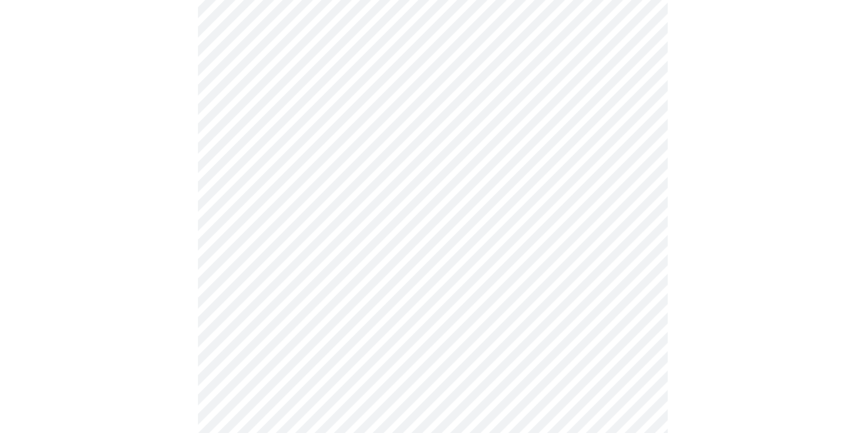
scroll to position [646, 0]
click at [406, 46] on body "MyMenopauseRx Appointments Messaging Labs Uploads Medications Community Refer a…" at bounding box center [432, 98] width 855 height 1479
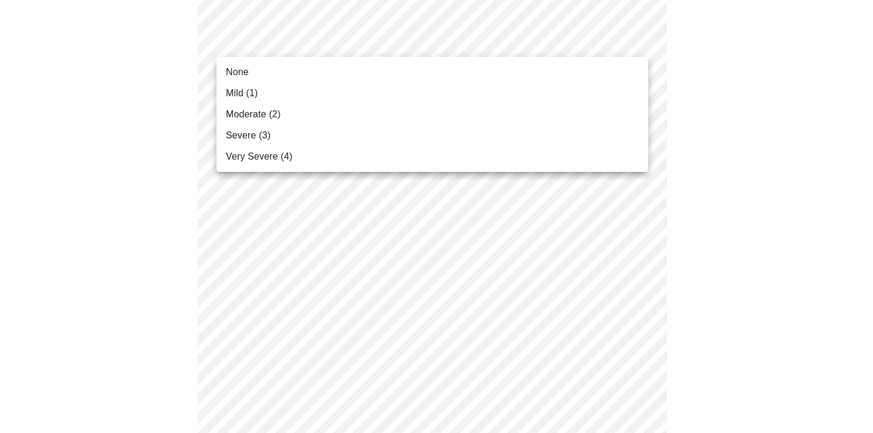
click at [244, 134] on span "Severe (3)" at bounding box center [248, 136] width 45 height 14
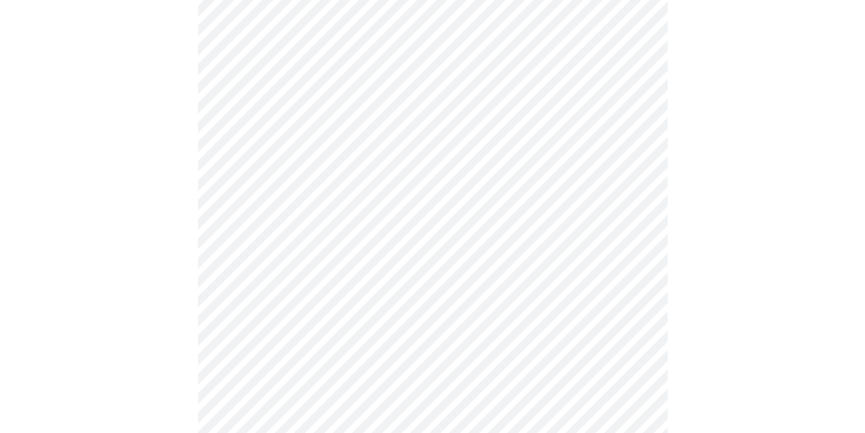
scroll to position [704, 0]
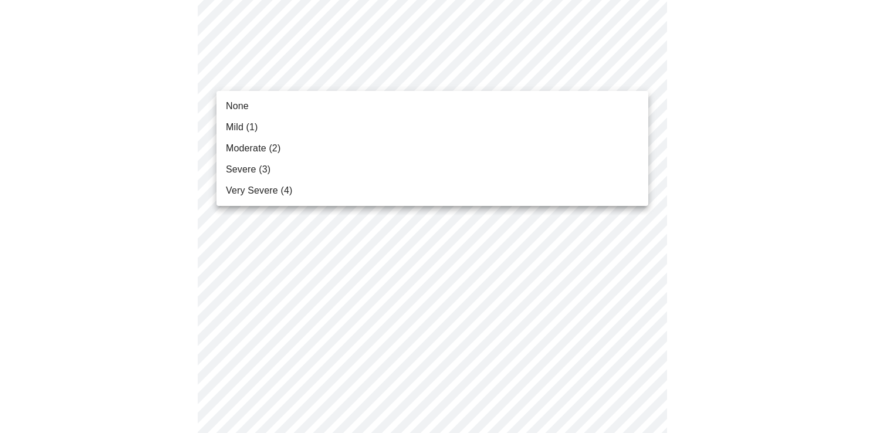
click at [414, 63] on body "MyMenopauseRx Appointments Messaging Labs Uploads Medications Community Refer a…" at bounding box center [437, 31] width 864 height 1462
click at [249, 196] on span "Very Severe (4)" at bounding box center [259, 191] width 66 height 14
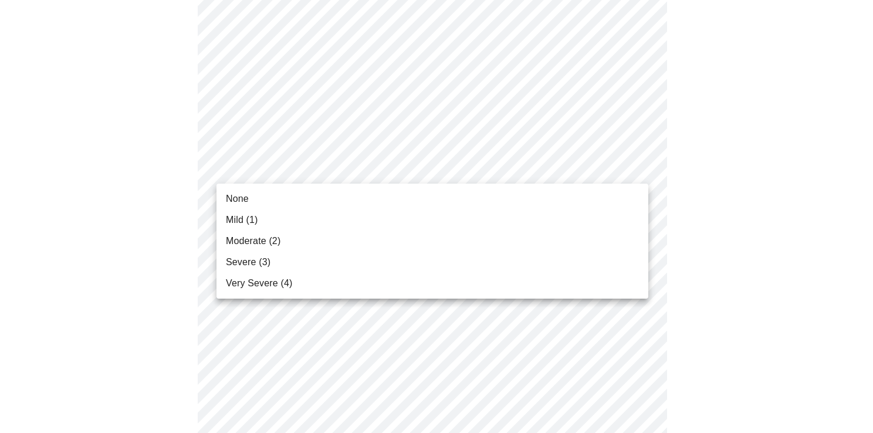
click at [353, 162] on body "MyMenopauseRx Appointments Messaging Labs Uploads Medications Community Refer a…" at bounding box center [437, 23] width 864 height 1446
click at [259, 255] on li "Severe (3)" at bounding box center [433, 262] width 432 height 21
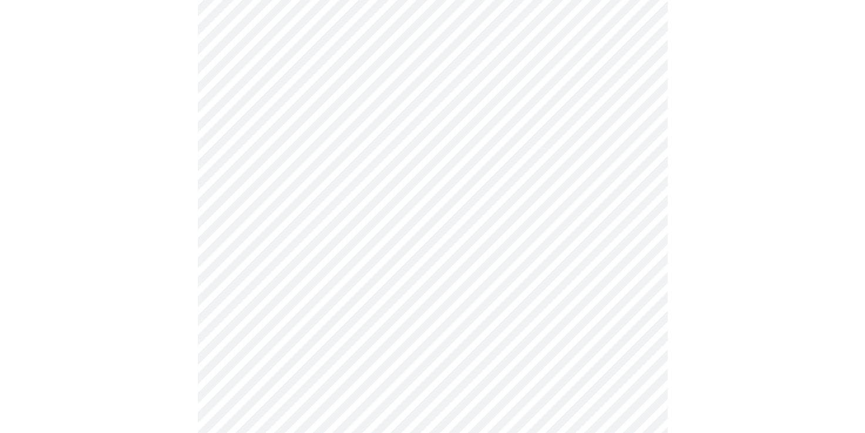
scroll to position [939, 0]
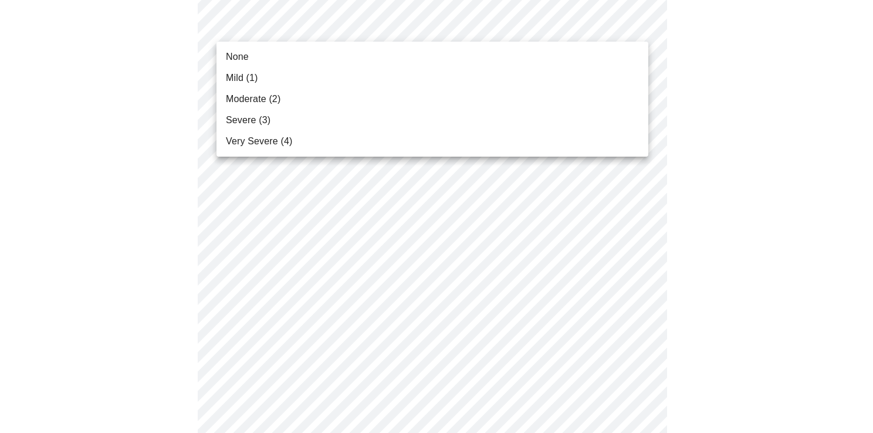
click at [250, 100] on span "Moderate (2)" at bounding box center [253, 99] width 55 height 14
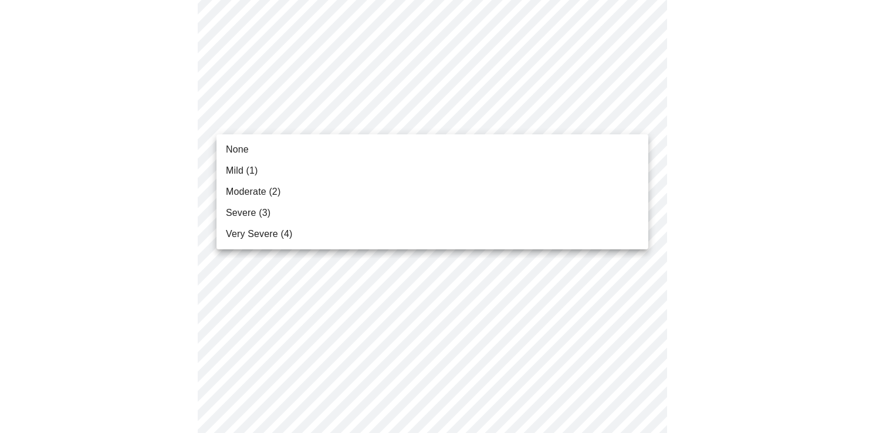
click at [243, 194] on span "Moderate (2)" at bounding box center [253, 192] width 55 height 14
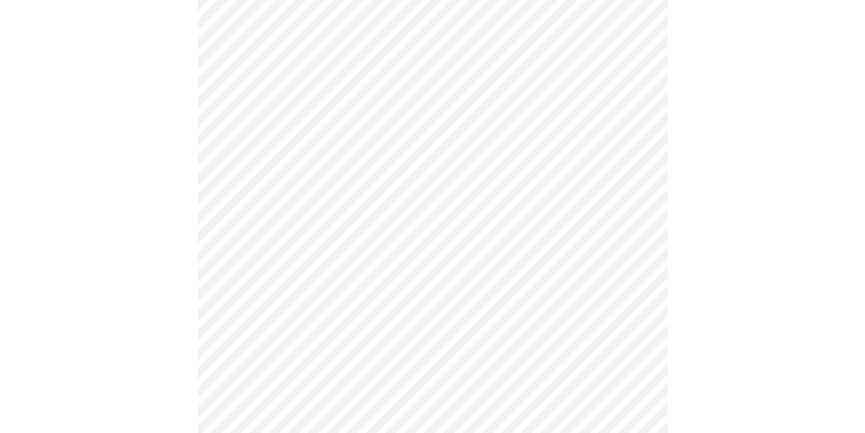
scroll to position [904, 0]
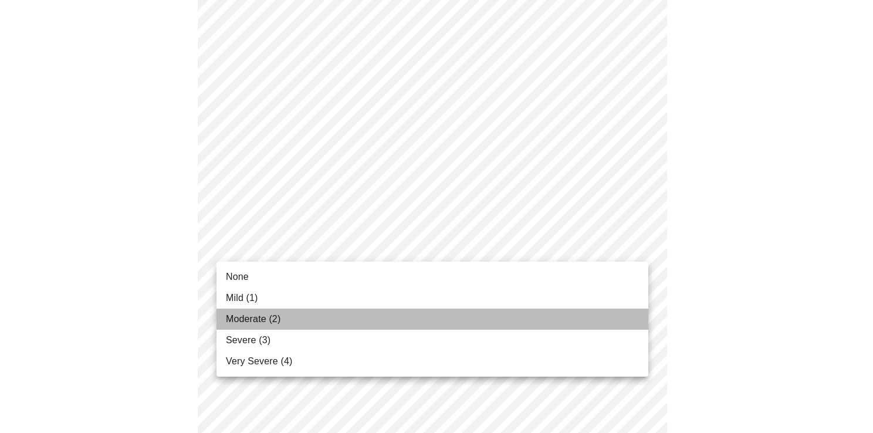
click at [250, 319] on span "Moderate (2)" at bounding box center [253, 319] width 55 height 14
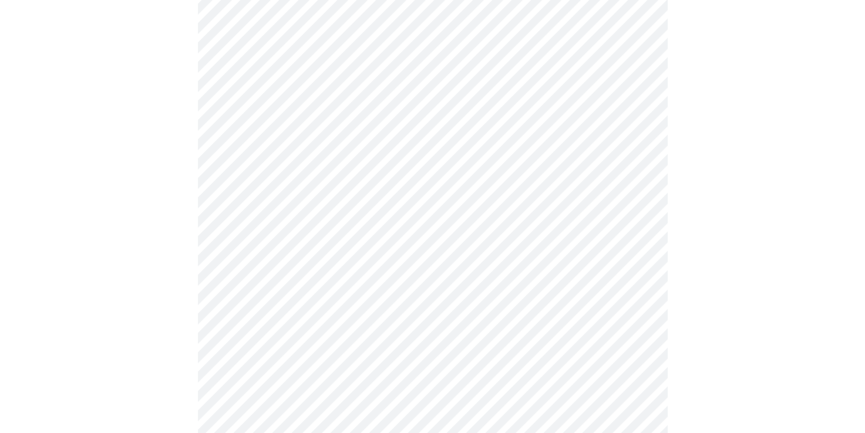
scroll to position [587, 0]
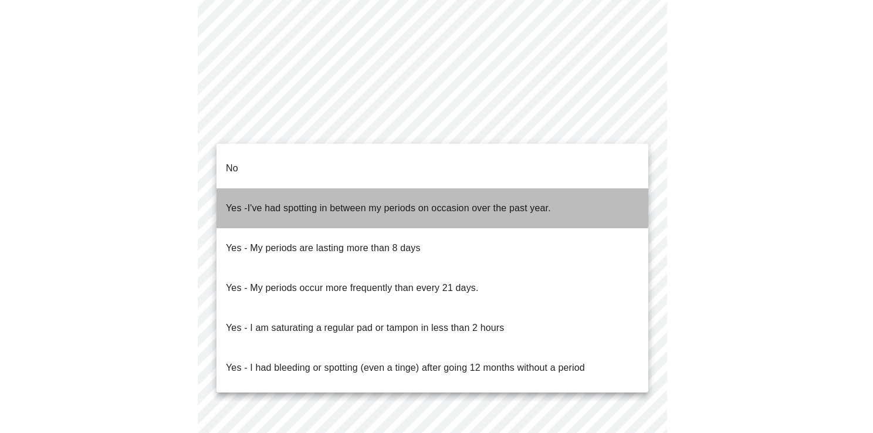
click at [303, 203] on span "I've had spotting in between my periods on occasion over the past year." at bounding box center [399, 208] width 303 height 10
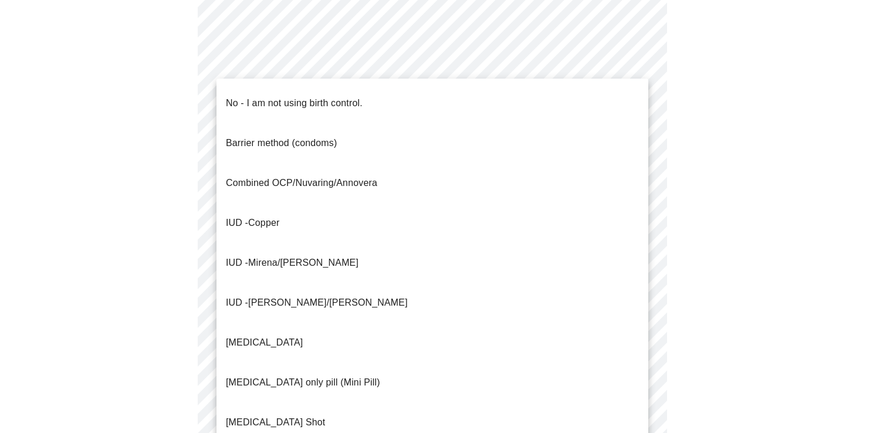
click at [275, 96] on p "No - I am not using birth control." at bounding box center [294, 103] width 137 height 14
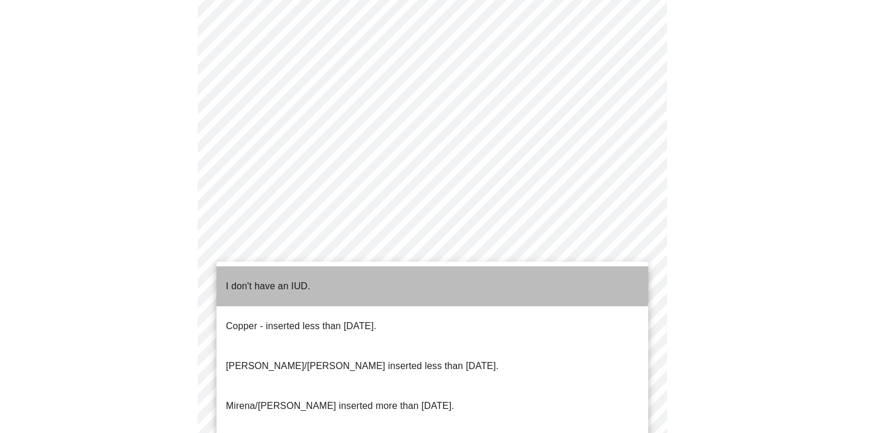
click at [266, 279] on p "I don't have an IUD." at bounding box center [268, 286] width 85 height 14
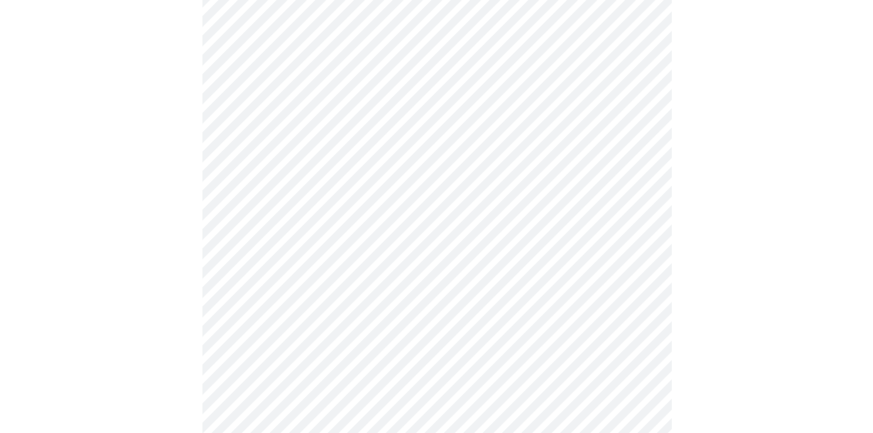
scroll to position [703, 0]
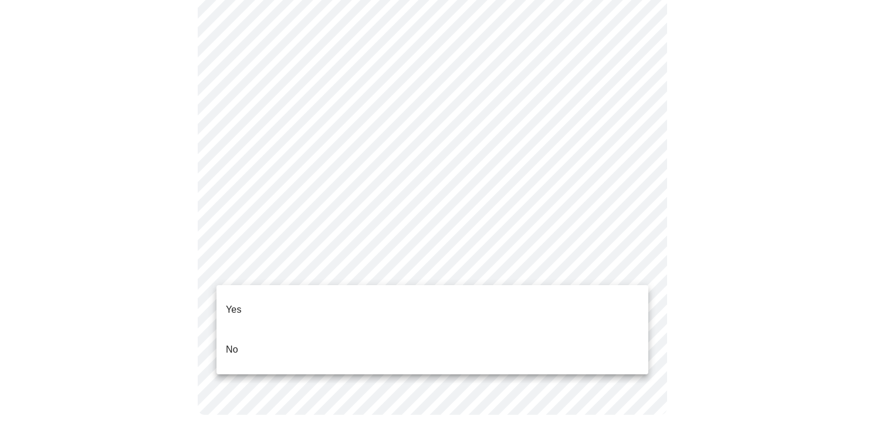
click at [232, 343] on p "No" at bounding box center [232, 350] width 12 height 14
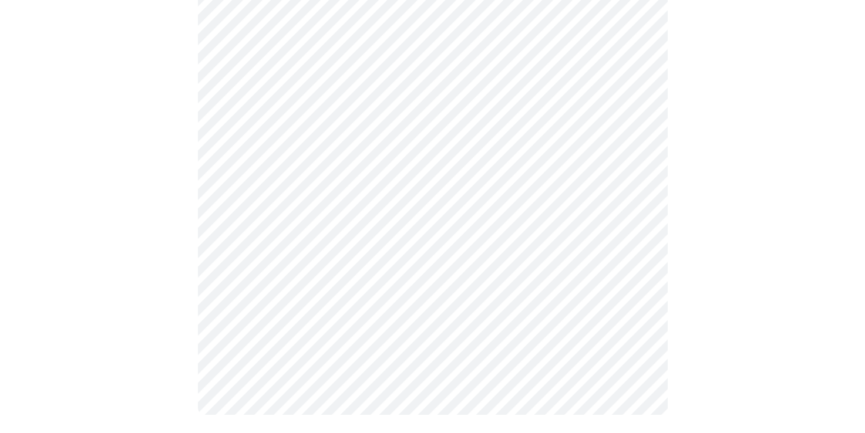
scroll to position [0, 0]
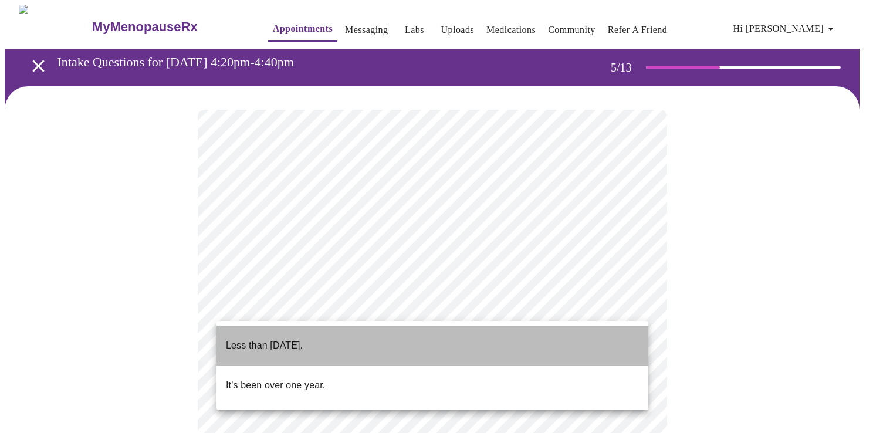
click at [276, 339] on p "Less than [DATE]." at bounding box center [264, 346] width 77 height 14
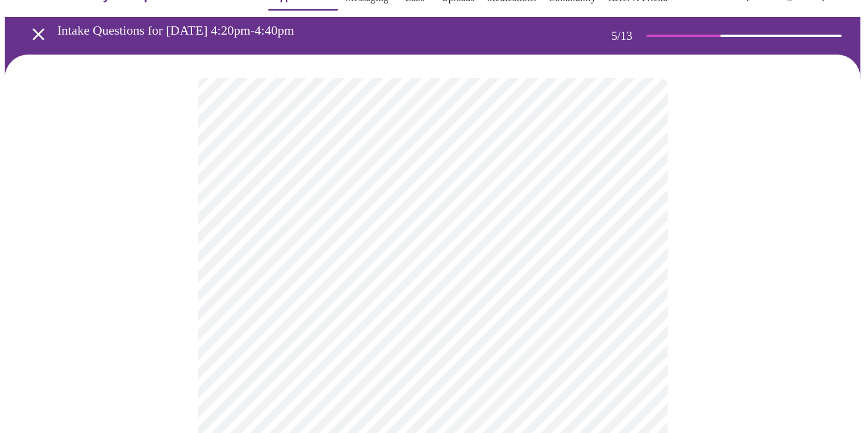
scroll to position [59, 0]
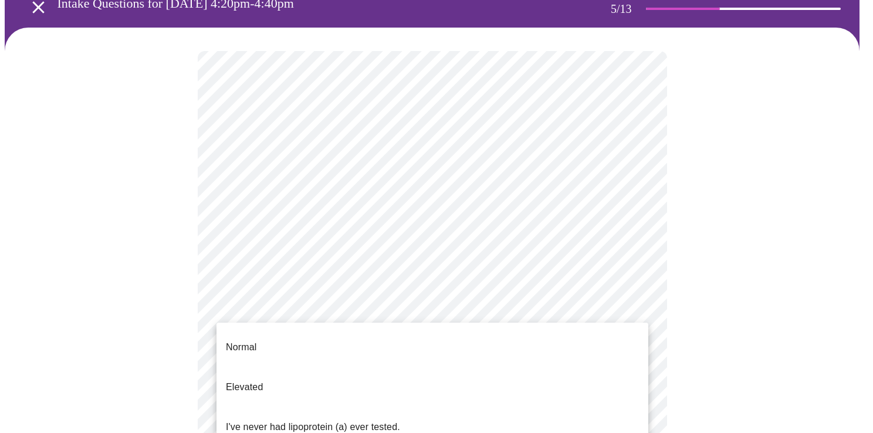
click at [296, 350] on body "MyMenopauseRx Appointments Messaging Labs Uploads Medications Community Refer a…" at bounding box center [437, 417] width 864 height 943
click at [268, 420] on p "I've never had lipoprotein (a) ever tested." at bounding box center [313, 427] width 174 height 14
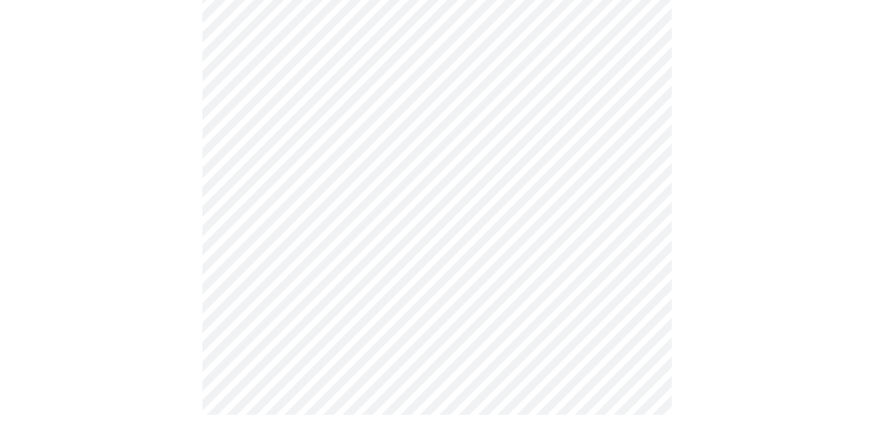
scroll to position [0, 0]
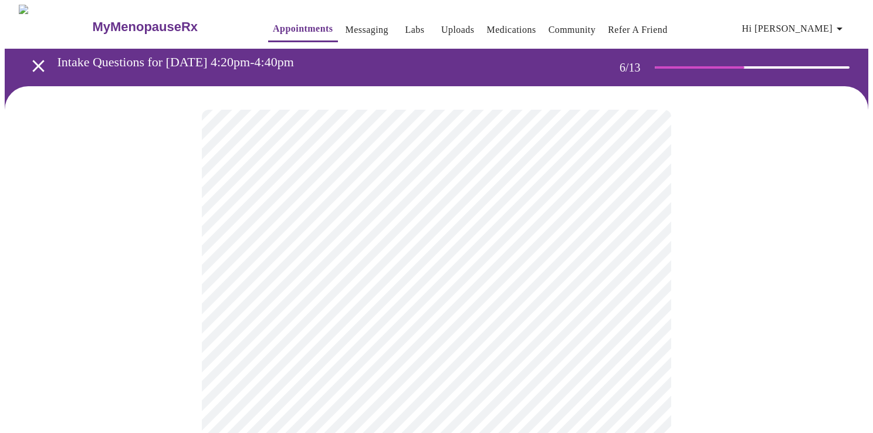
click at [328, 337] on body "MyMenopauseRx Appointments Messaging Labs Uploads Medications Community Refer a…" at bounding box center [437, 318] width 864 height 626
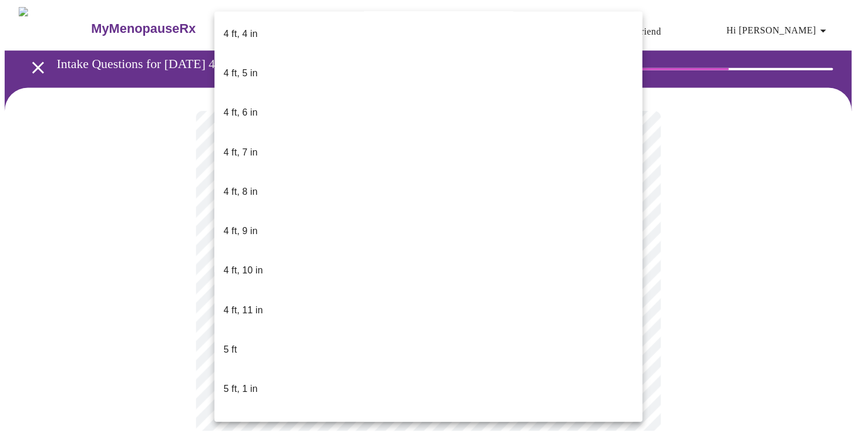
scroll to position [646, 0]
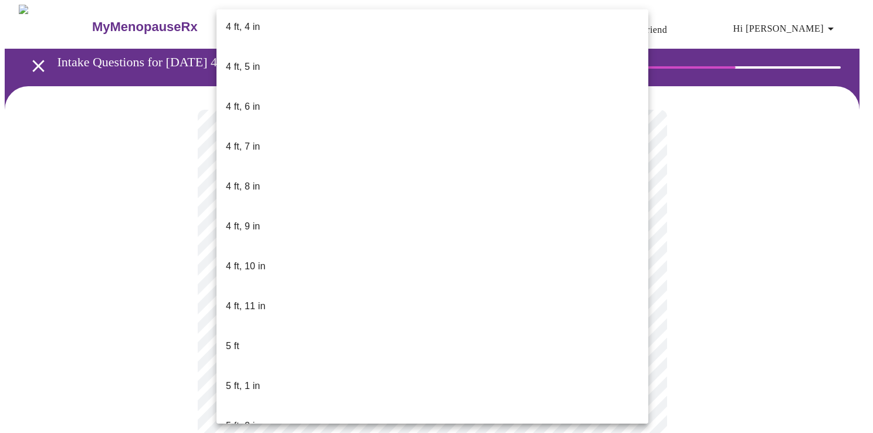
click at [257, 419] on p "5 ft, 2 in" at bounding box center [243, 426] width 34 height 14
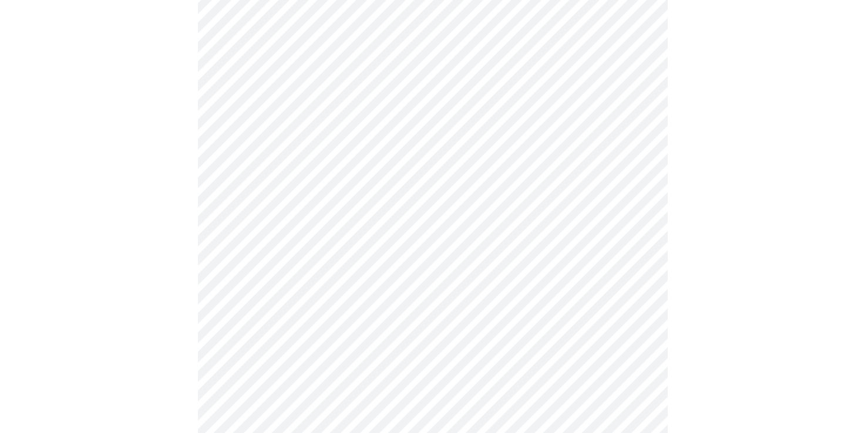
scroll to position [3052, 0]
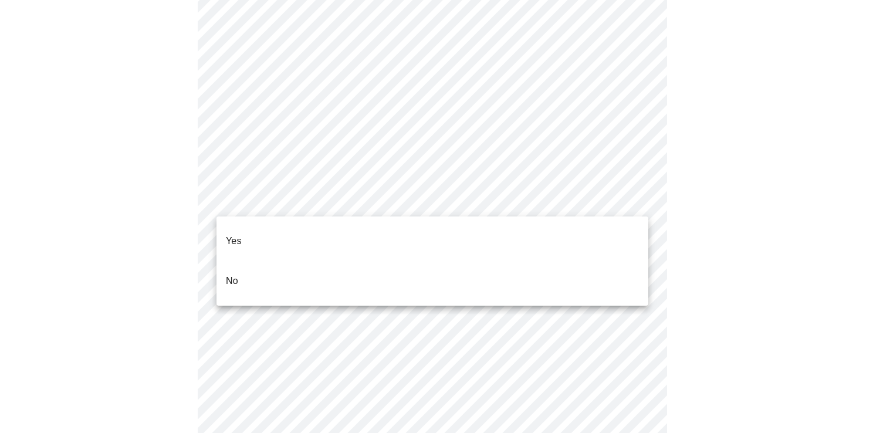
click at [259, 266] on li "No" at bounding box center [433, 281] width 432 height 40
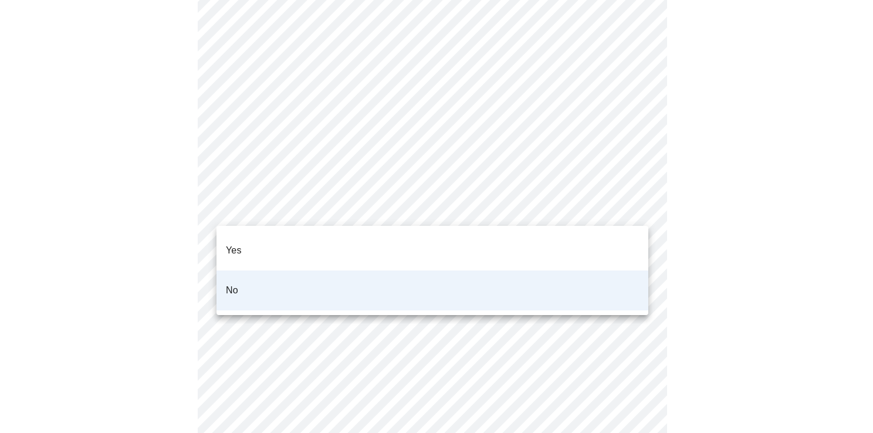
click at [660, 131] on div at bounding box center [436, 216] width 873 height 433
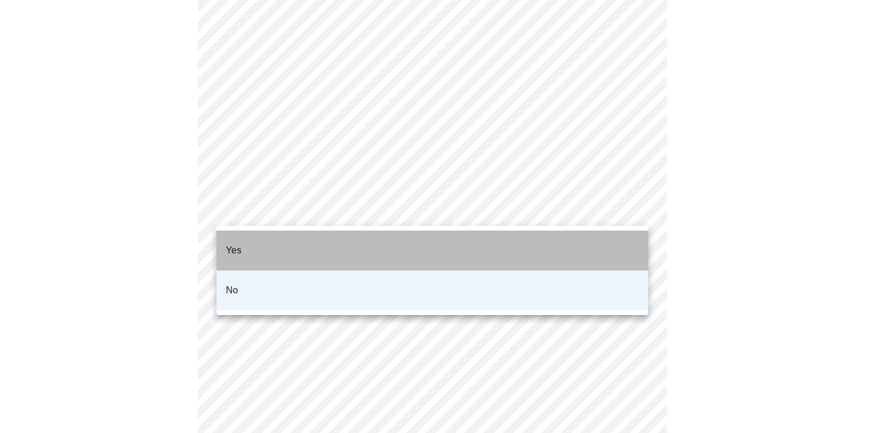
click at [254, 238] on li "Yes" at bounding box center [433, 251] width 432 height 40
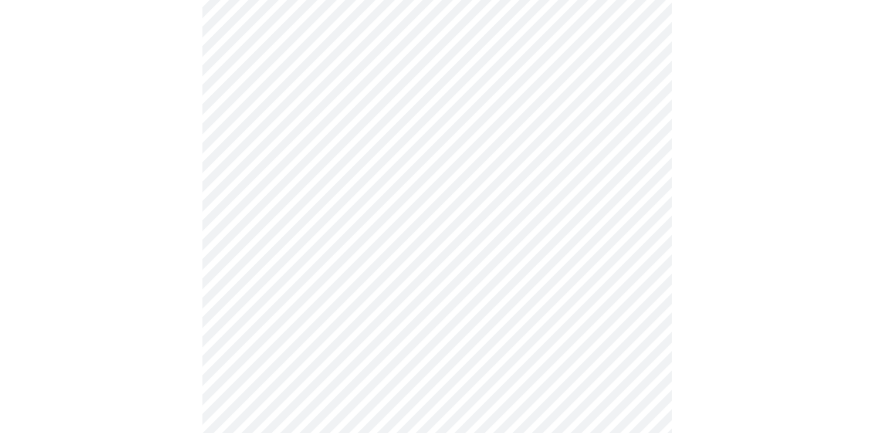
scroll to position [704, 0]
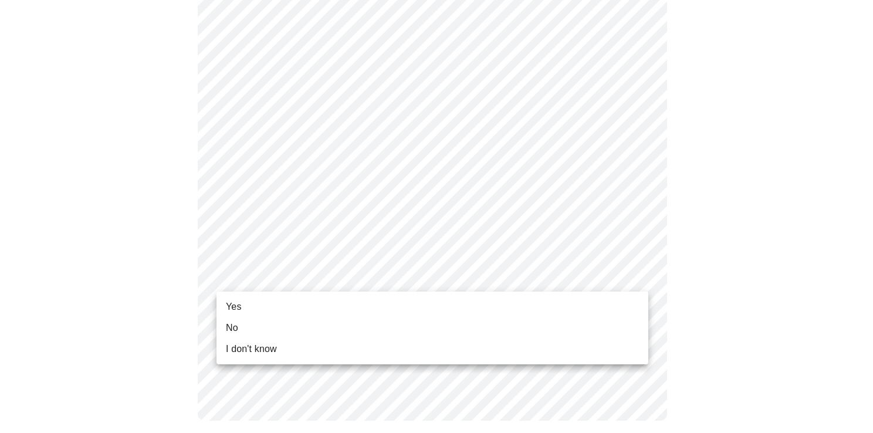
click at [261, 310] on li "Yes" at bounding box center [433, 306] width 432 height 21
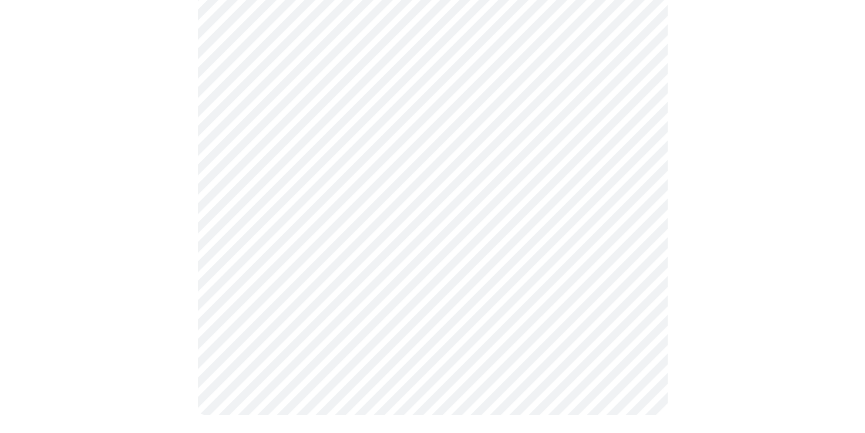
scroll to position [0, 0]
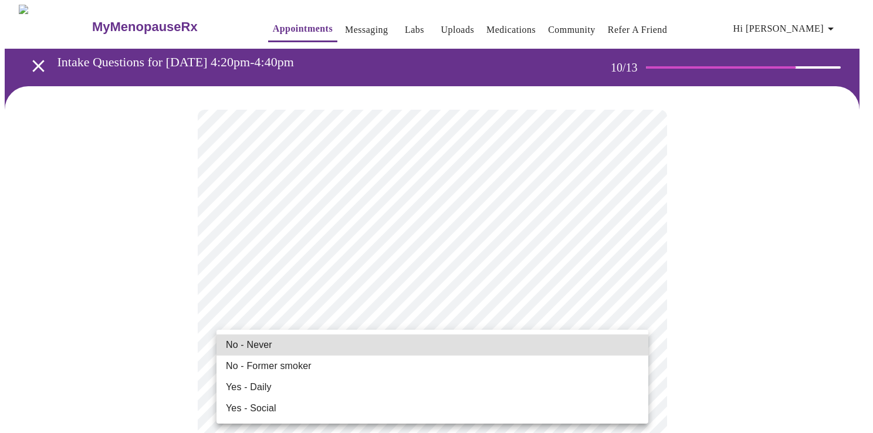
click at [259, 350] on span "No - Never" at bounding box center [249, 345] width 46 height 14
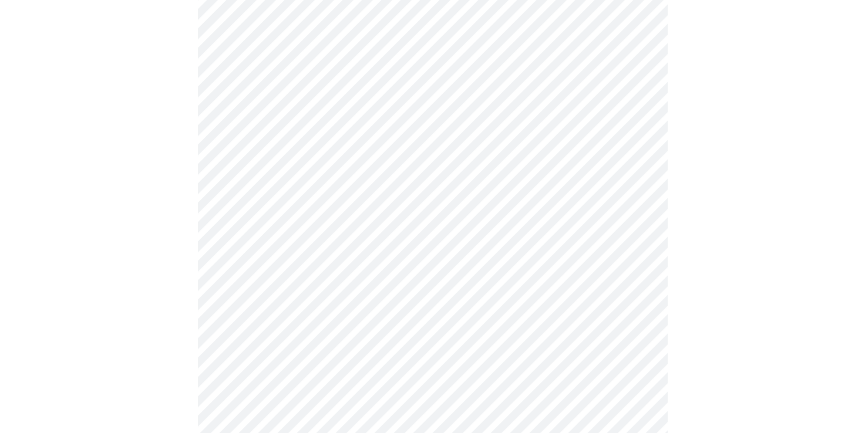
scroll to position [880, 0]
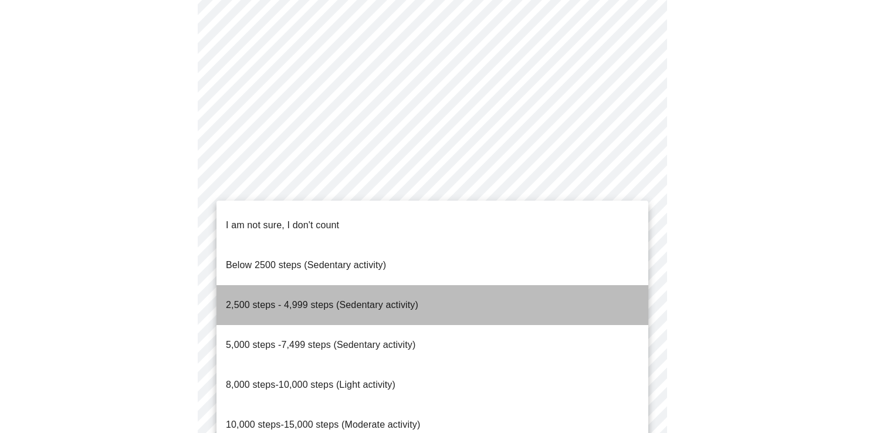
click at [309, 300] on span "2,500 steps - 4,999 steps (Sedentary activity)" at bounding box center [322, 305] width 193 height 10
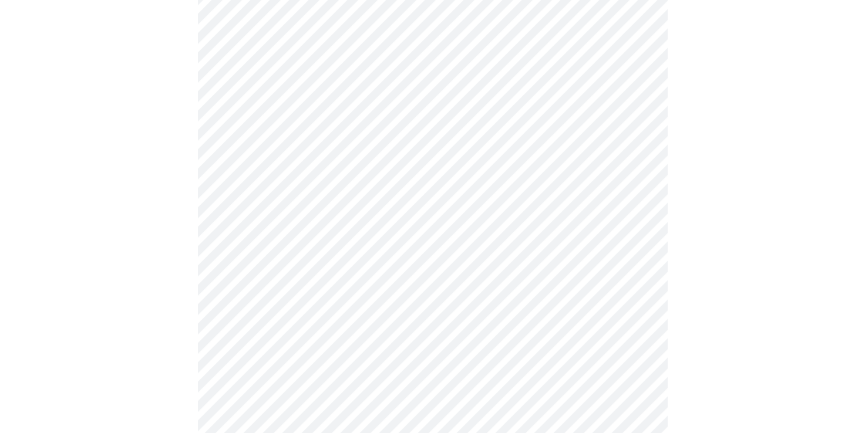
scroll to position [998, 0]
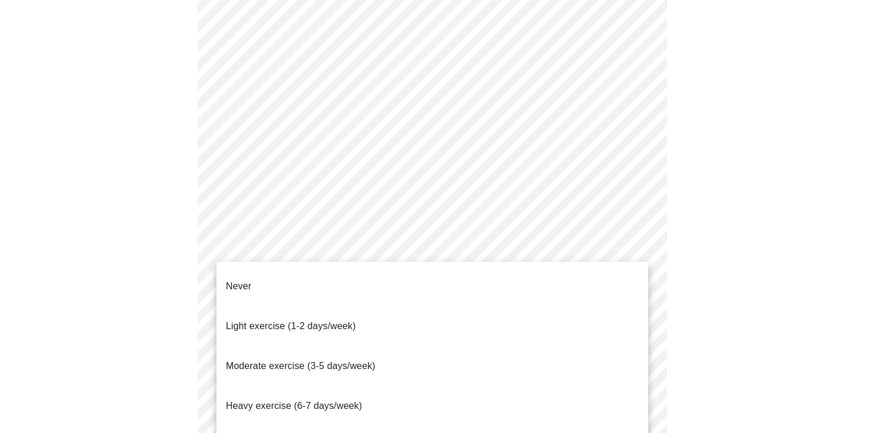
click at [332, 321] on span "Light exercise (1-2 days/week)" at bounding box center [291, 326] width 130 height 10
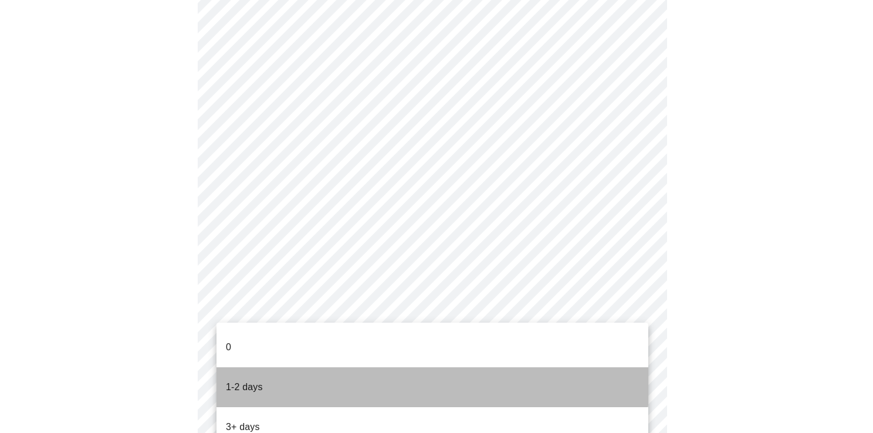
click at [291, 367] on li "1-2 days" at bounding box center [433, 387] width 432 height 40
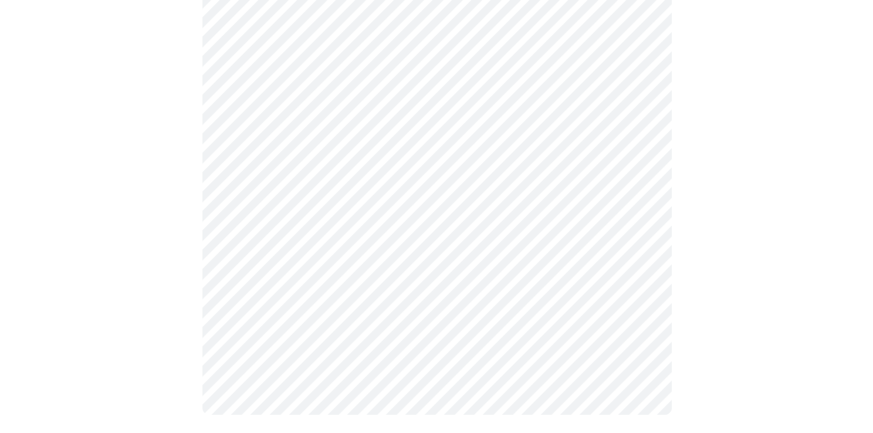
scroll to position [0, 0]
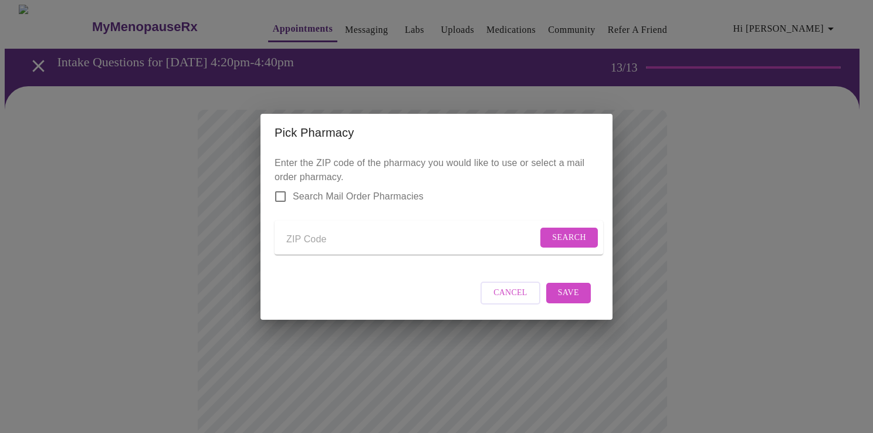
click at [320, 242] on input "Send a message to your care team" at bounding box center [411, 240] width 251 height 19
type input "85747"
click at [283, 185] on input "Search Mail Order Pharmacies" at bounding box center [280, 196] width 25 height 25
checkbox input "true"
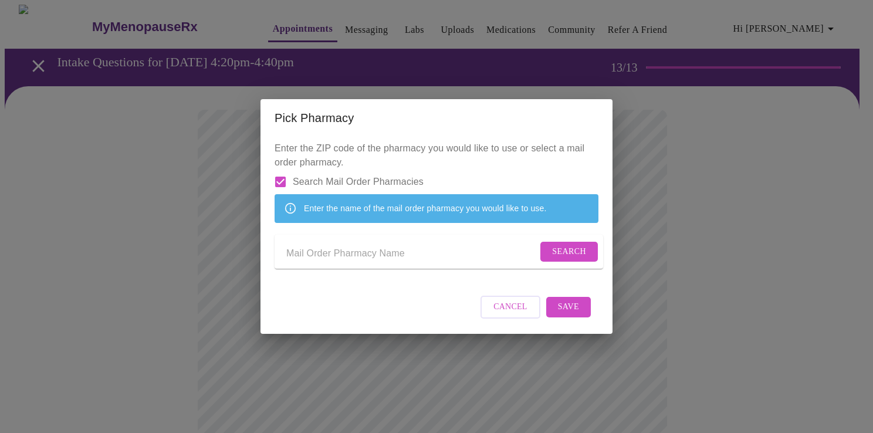
click at [372, 259] on input "Send a message to your care team" at bounding box center [411, 254] width 251 height 19
click at [554, 250] on span "Search" at bounding box center [569, 252] width 34 height 15
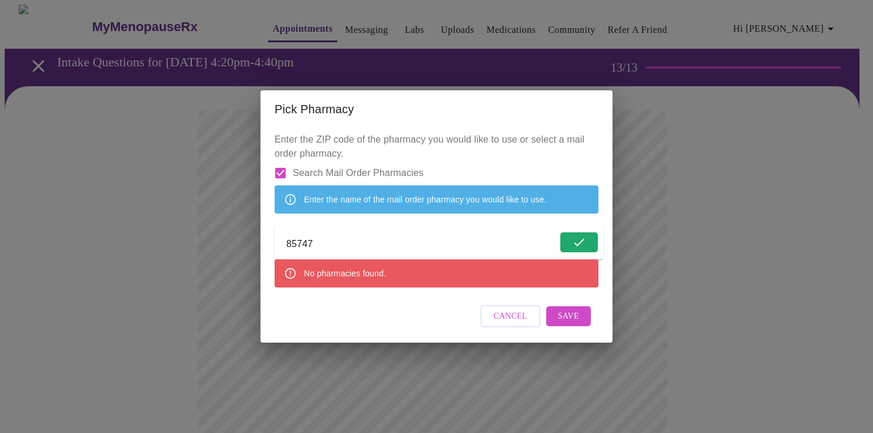
drag, startPoint x: 325, startPoint y: 250, endPoint x: 289, endPoint y: 245, distance: 36.2
click at [289, 245] on input "85747" at bounding box center [421, 244] width 271 height 19
type input "8"
type input "walgreens"
click at [573, 239] on span "Search" at bounding box center [569, 242] width 34 height 15
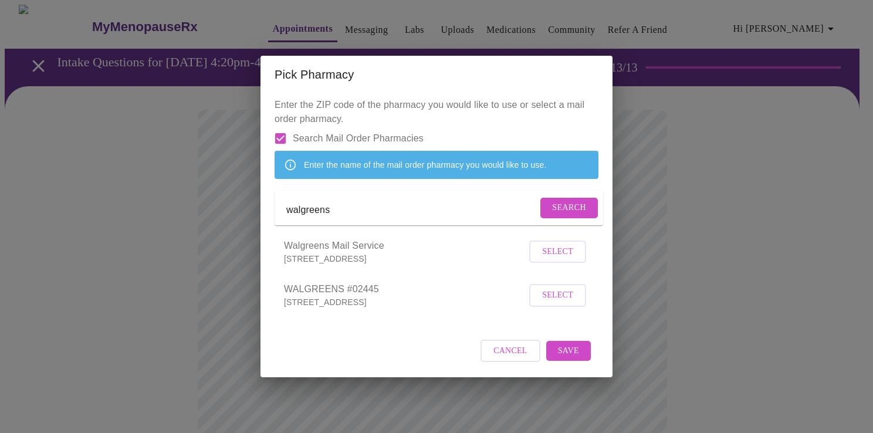
click at [282, 126] on input "Search Mail Order Pharmacies" at bounding box center [280, 138] width 25 height 25
checkbox input "false"
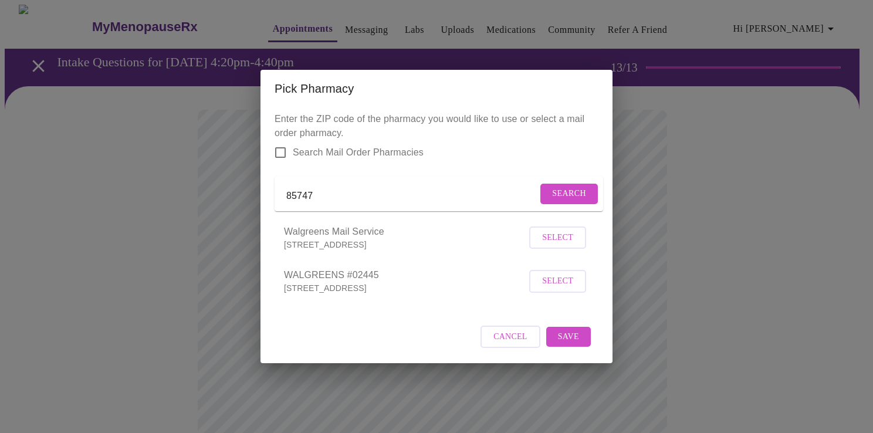
drag, startPoint x: 333, startPoint y: 200, endPoint x: 273, endPoint y: 191, distance: 61.0
click at [274, 191] on div "Enter the ZIP code of the pharmacy you would like to use or select a mail order…" at bounding box center [437, 235] width 352 height 256
click at [566, 188] on span "Search" at bounding box center [569, 194] width 34 height 15
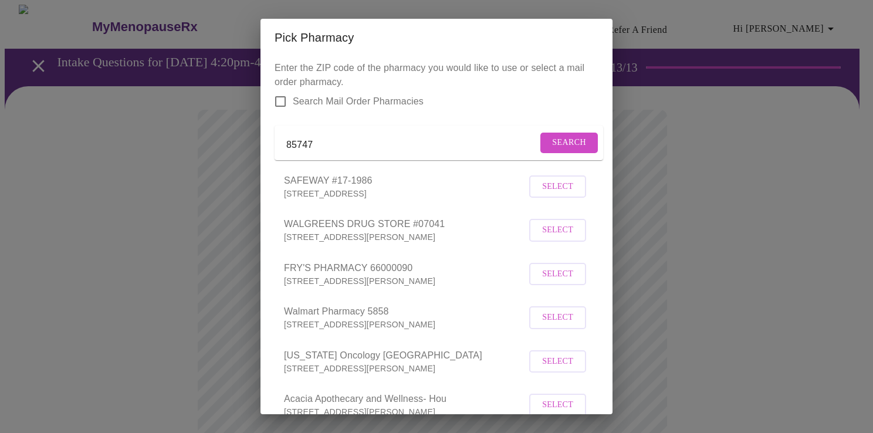
drag, startPoint x: 551, startPoint y: 245, endPoint x: 557, endPoint y: 247, distance: 6.3
click at [551, 238] on span "Select" at bounding box center [557, 230] width 31 height 15
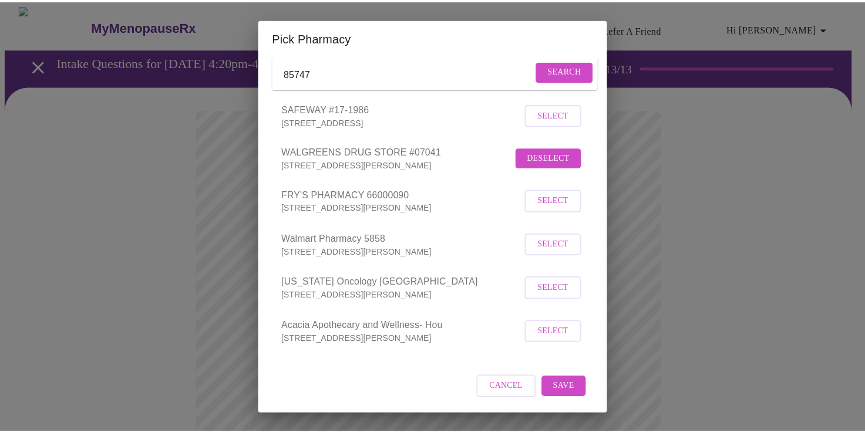
scroll to position [85, 0]
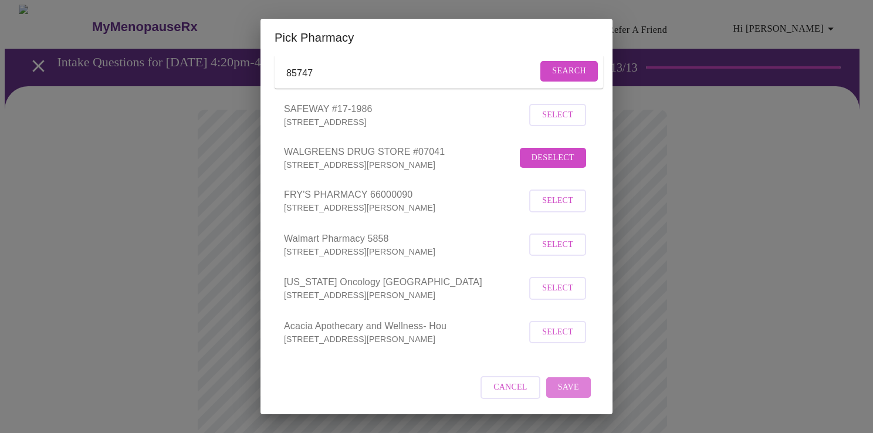
click at [558, 384] on span "Save" at bounding box center [568, 387] width 21 height 15
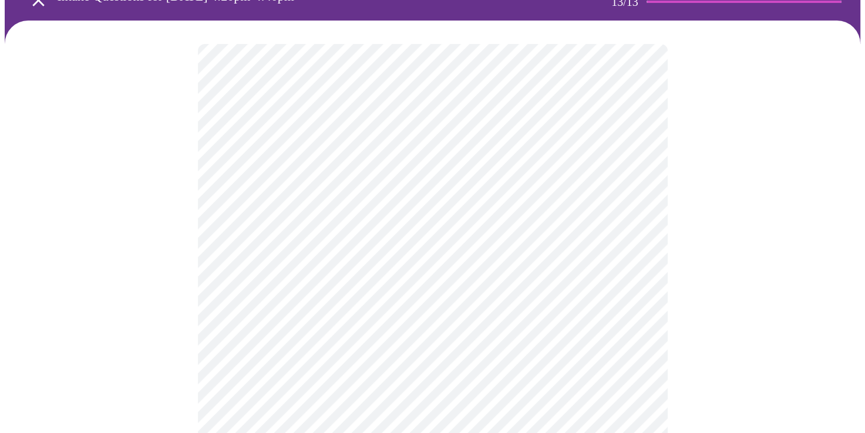
scroll to position [59, 0]
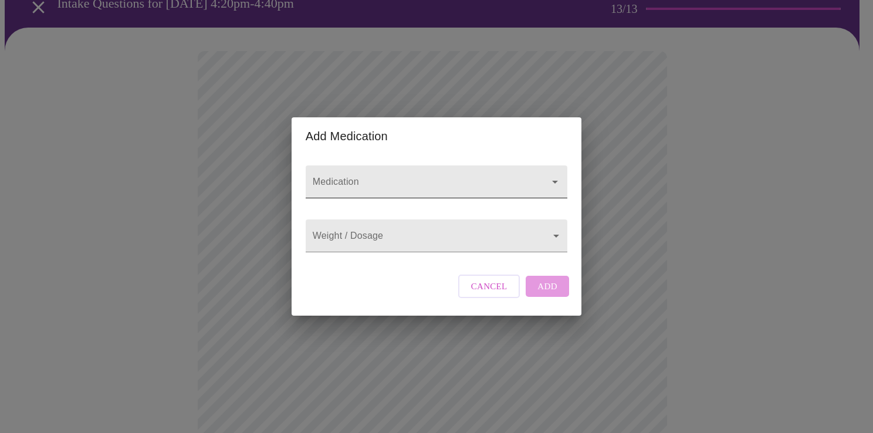
click at [382, 177] on input "Medication" at bounding box center [419, 188] width 219 height 22
type input "armor thyroid"
click at [373, 241] on body "MyMenopauseRx Appointments Messaging Labs Uploads Medications Community Refer a…" at bounding box center [437, 386] width 864 height 881
click at [393, 205] on div at bounding box center [436, 216] width 873 height 433
click at [399, 177] on input "Medication" at bounding box center [419, 188] width 219 height 22
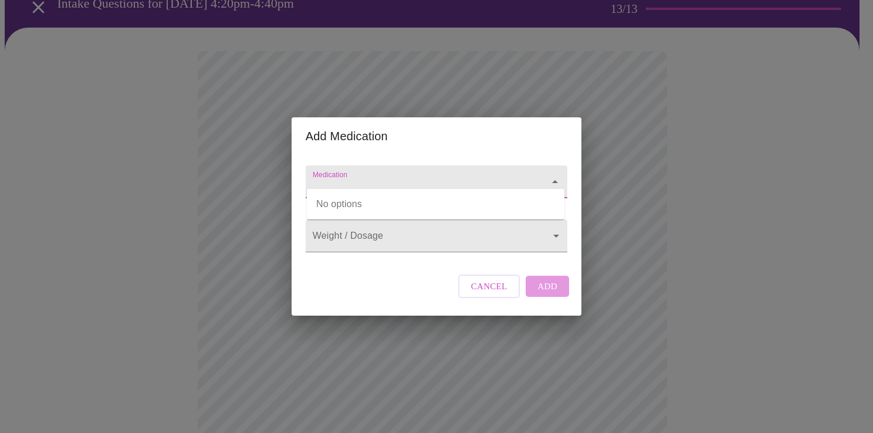
click at [380, 177] on input "Medication" at bounding box center [419, 188] width 219 height 22
type input "h"
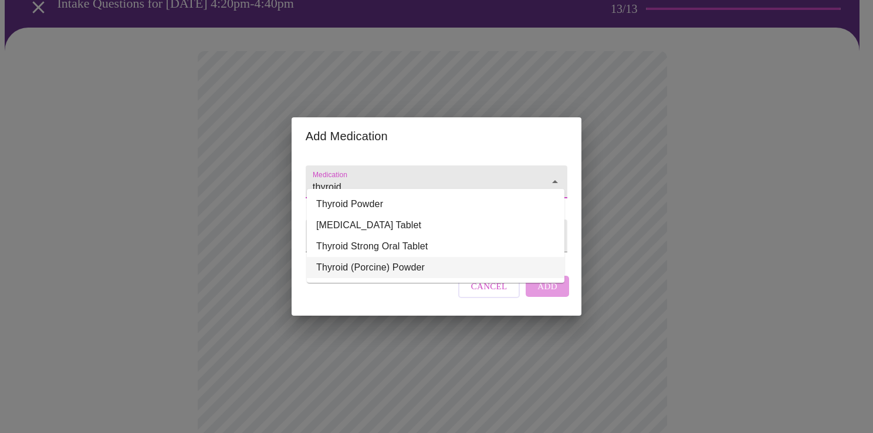
click at [400, 270] on li "Thyroid (Porcine) Powder" at bounding box center [436, 267] width 258 height 21
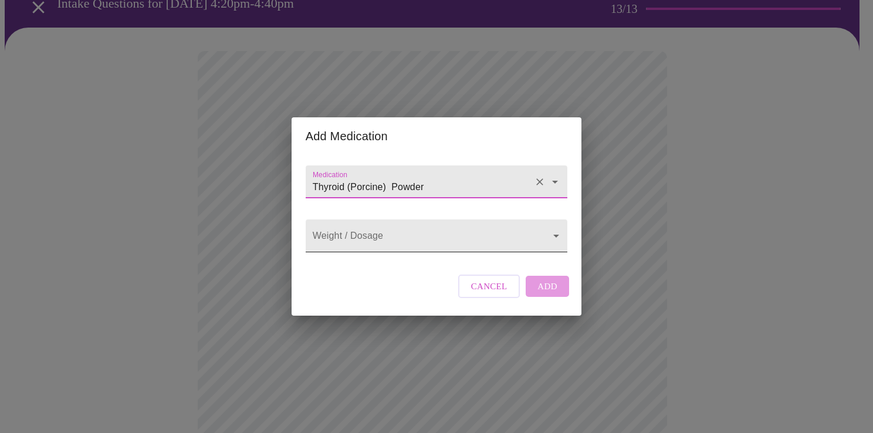
type input "Thyroid (Porcine) Powder"
click at [367, 238] on body "MyMenopauseRx Appointments Messaging Labs Uploads Medications Community Refer a…" at bounding box center [437, 386] width 864 height 881
click at [355, 285] on div at bounding box center [436, 216] width 873 height 433
drag, startPoint x: 544, startPoint y: 299, endPoint x: 482, endPoint y: 301, distance: 61.7
click at [543, 299] on div "Cancel Add" at bounding box center [513, 286] width 117 height 35
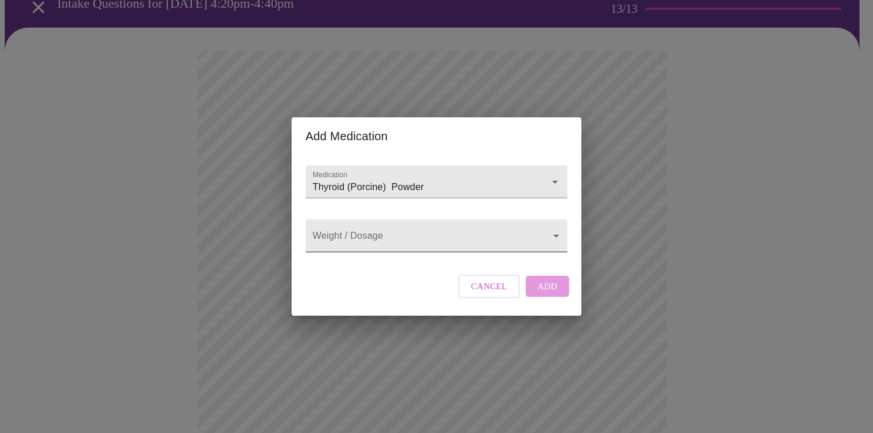
click at [383, 237] on body "MyMenopauseRx Appointments Messaging Labs Uploads Medications Community Refer a…" at bounding box center [437, 386] width 864 height 881
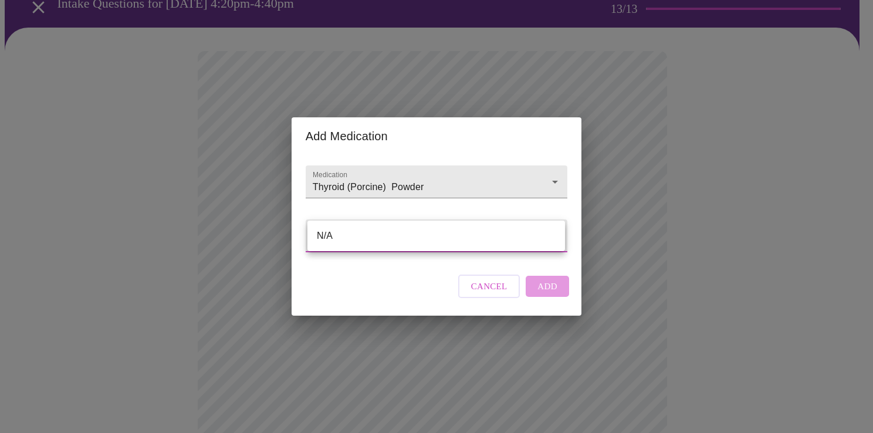
click at [372, 237] on li "N/A" at bounding box center [437, 235] width 258 height 21
type input "N/A"
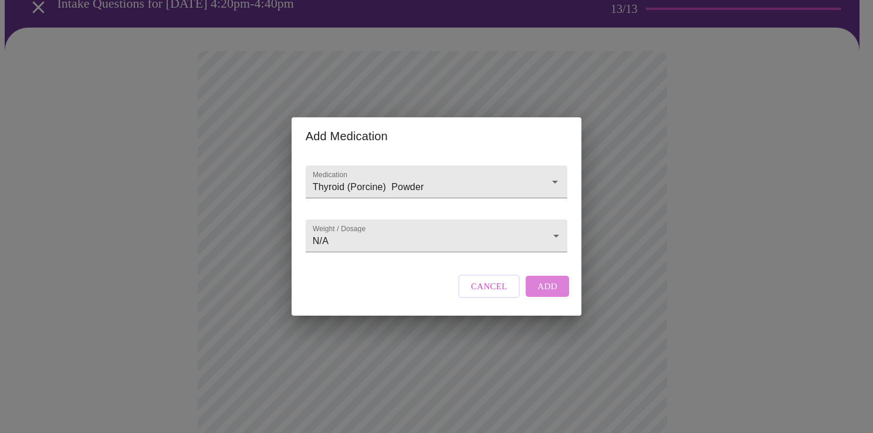
click at [544, 294] on span "Add" at bounding box center [548, 286] width 20 height 15
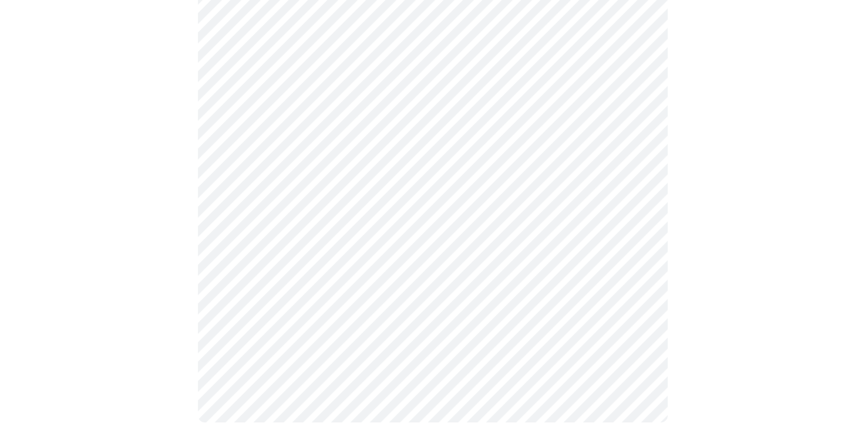
scroll to position [470, 0]
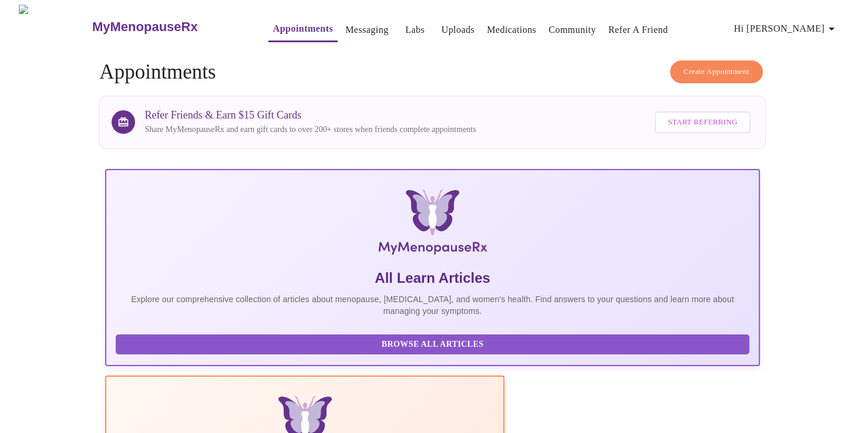
click at [805, 26] on span "Hi [PERSON_NAME]" at bounding box center [786, 29] width 104 height 16
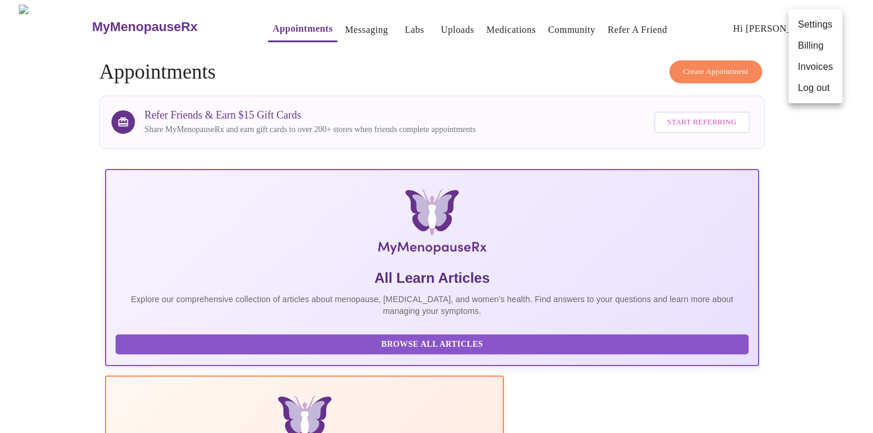
click at [812, 93] on li "Log out" at bounding box center [816, 87] width 54 height 21
